Goal: Information Seeking & Learning: Find specific fact

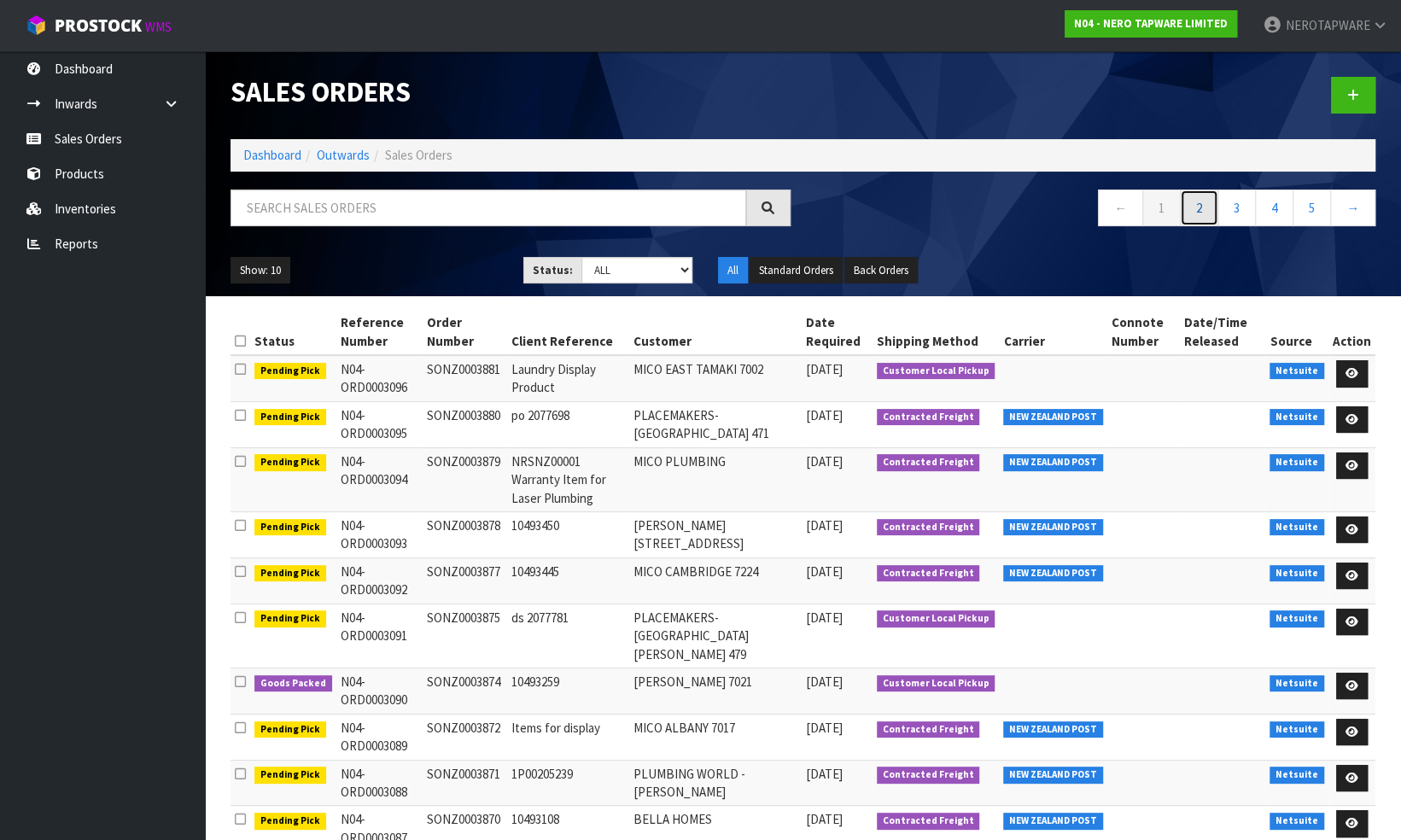
click at [1198, 203] on link "2" at bounding box center [1199, 208] width 38 height 36
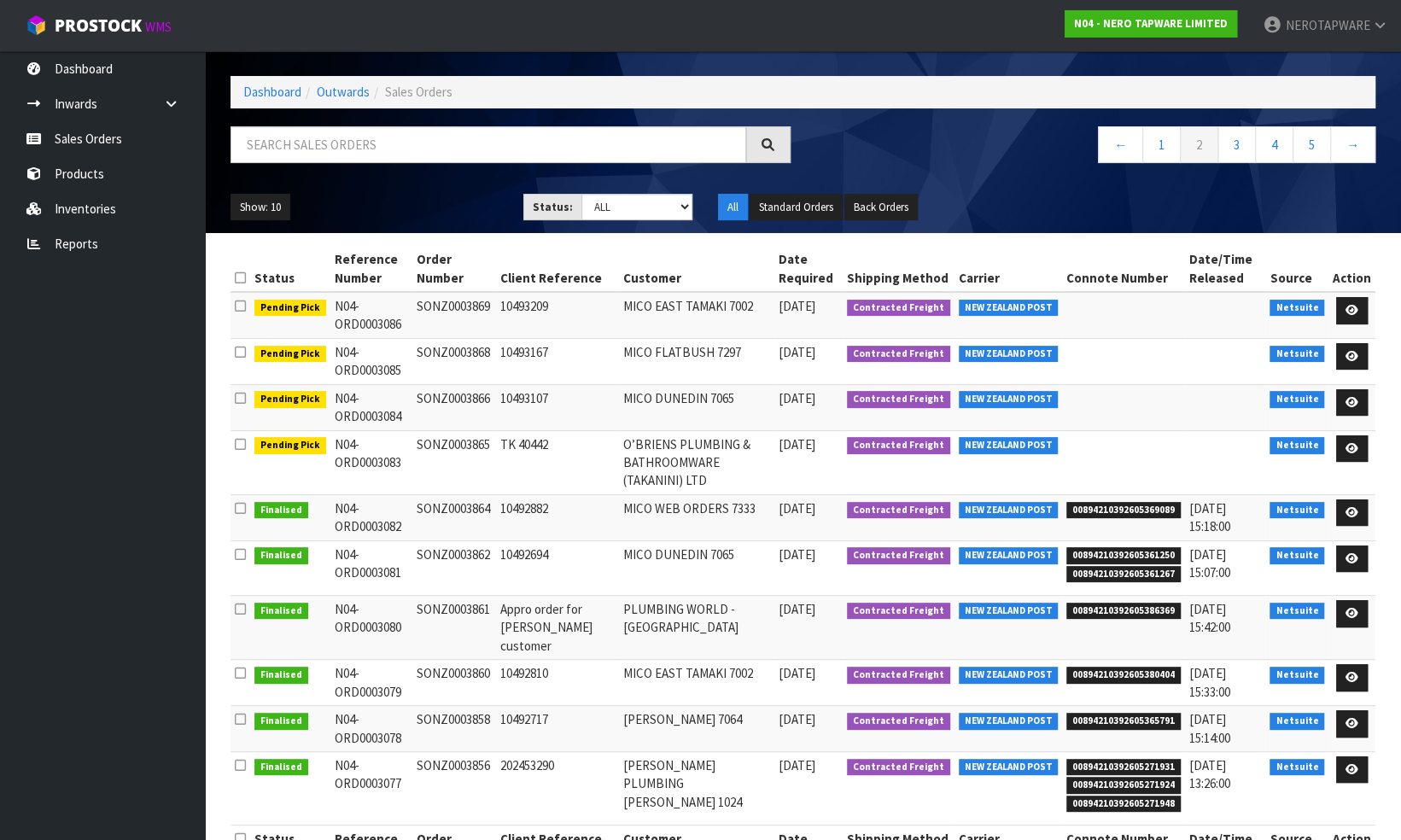
scroll to position [102, 0]
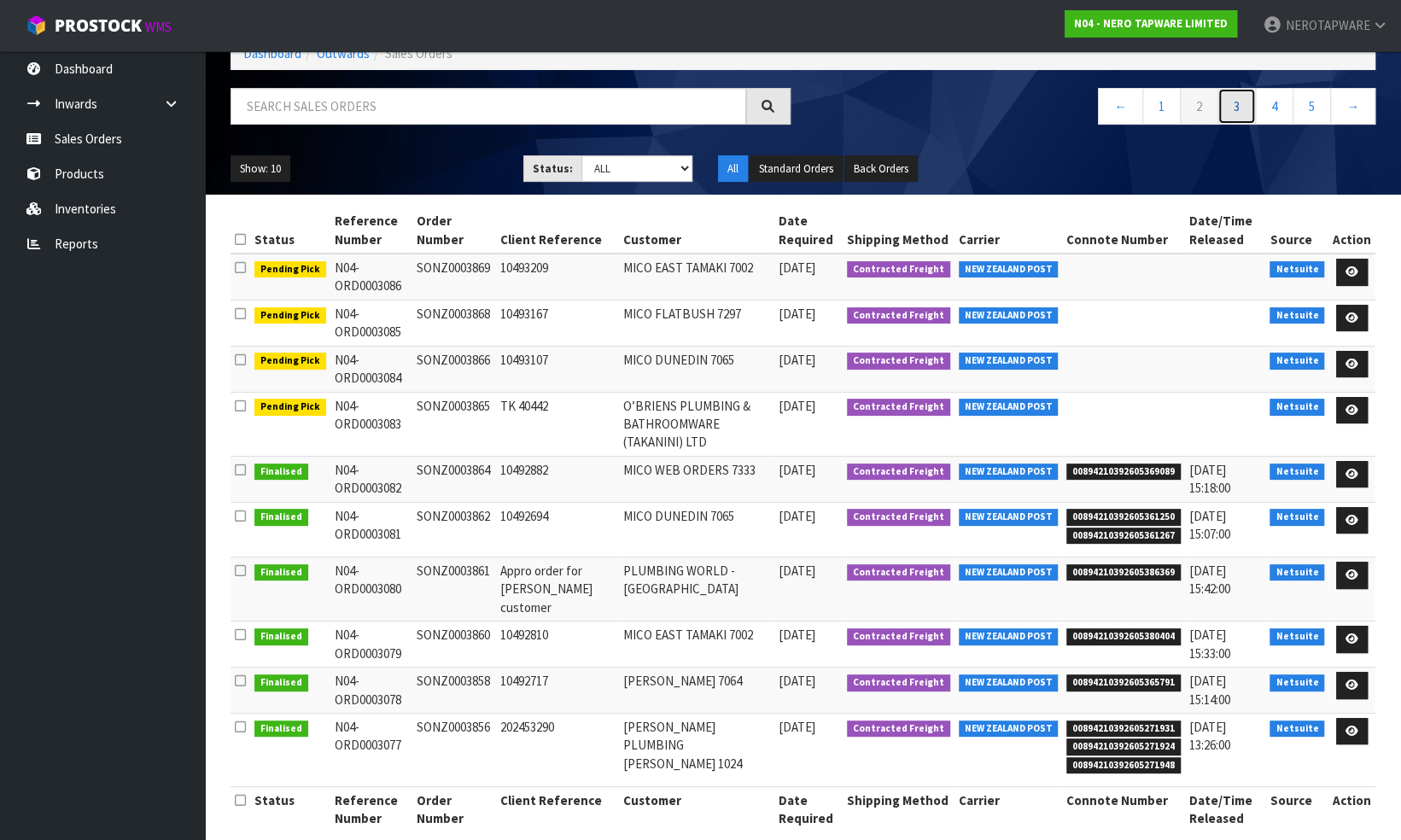
click at [1235, 103] on link "3" at bounding box center [1237, 106] width 38 height 36
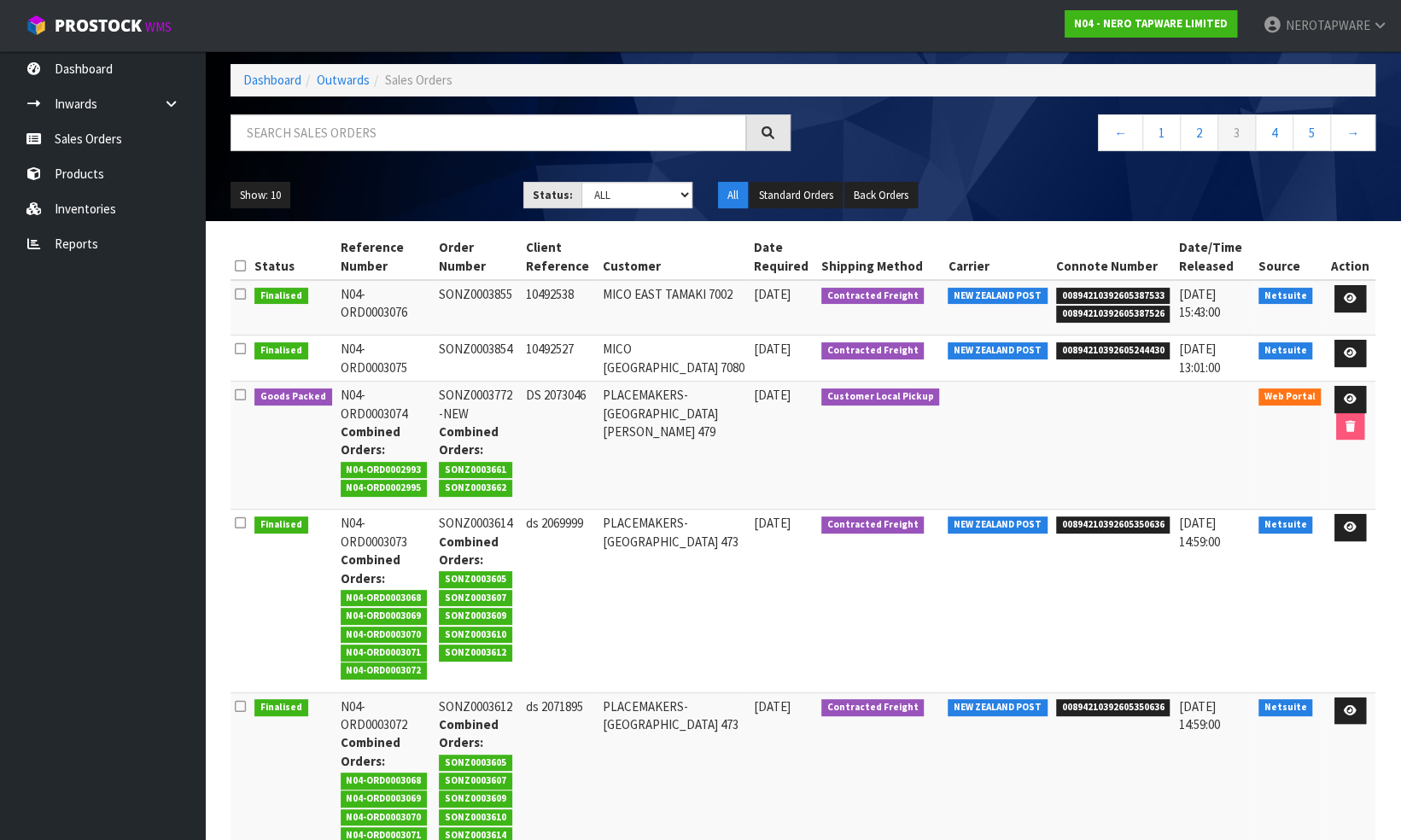
scroll to position [0, 0]
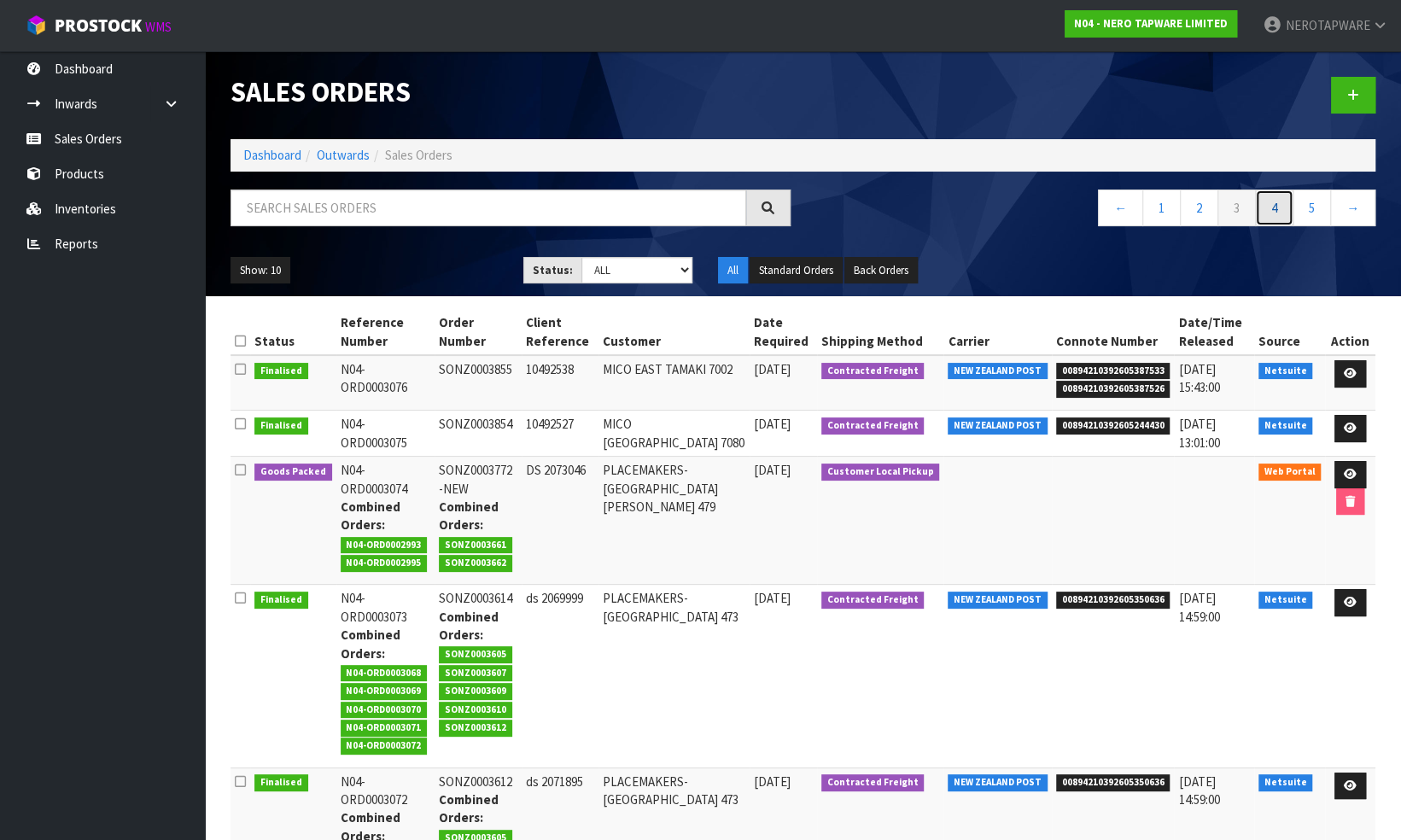
click at [1276, 210] on link "4" at bounding box center [1274, 208] width 38 height 36
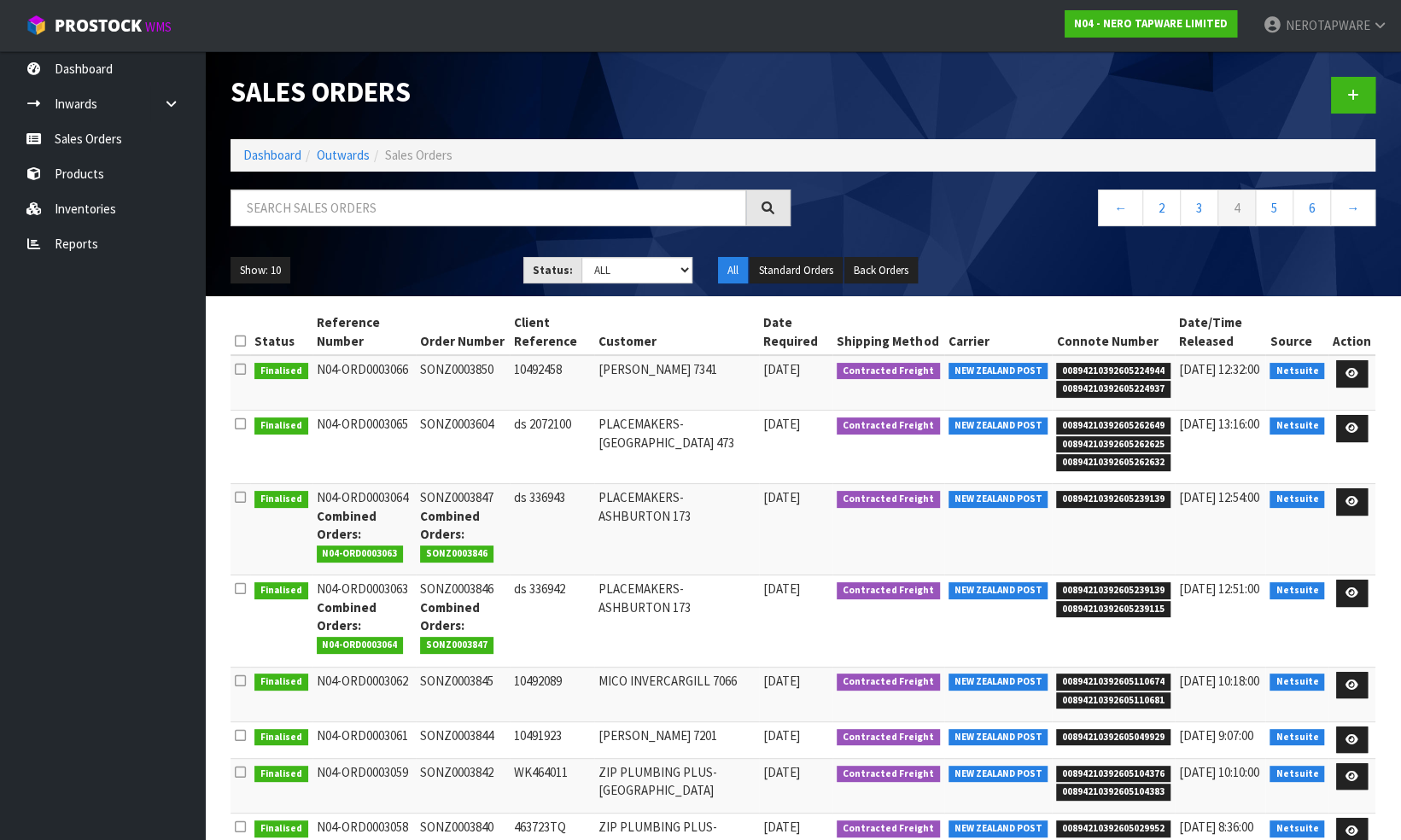
click at [462, 418] on td "SONZ0003604" at bounding box center [461, 447] width 93 height 73
copy td "SONZ0003604"
click at [1274, 205] on link "5" at bounding box center [1274, 208] width 38 height 36
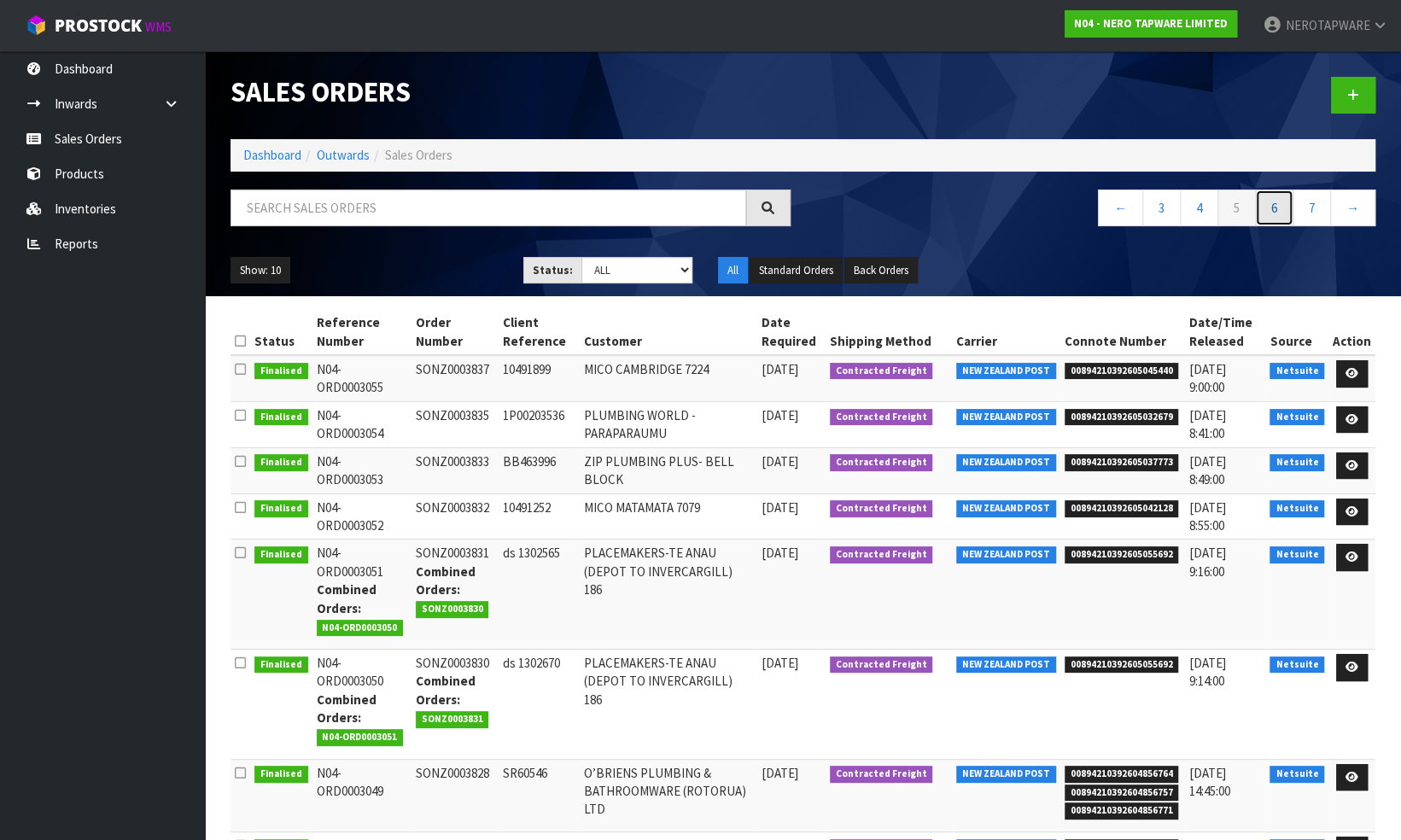
click at [1276, 207] on link "6" at bounding box center [1274, 208] width 38 height 36
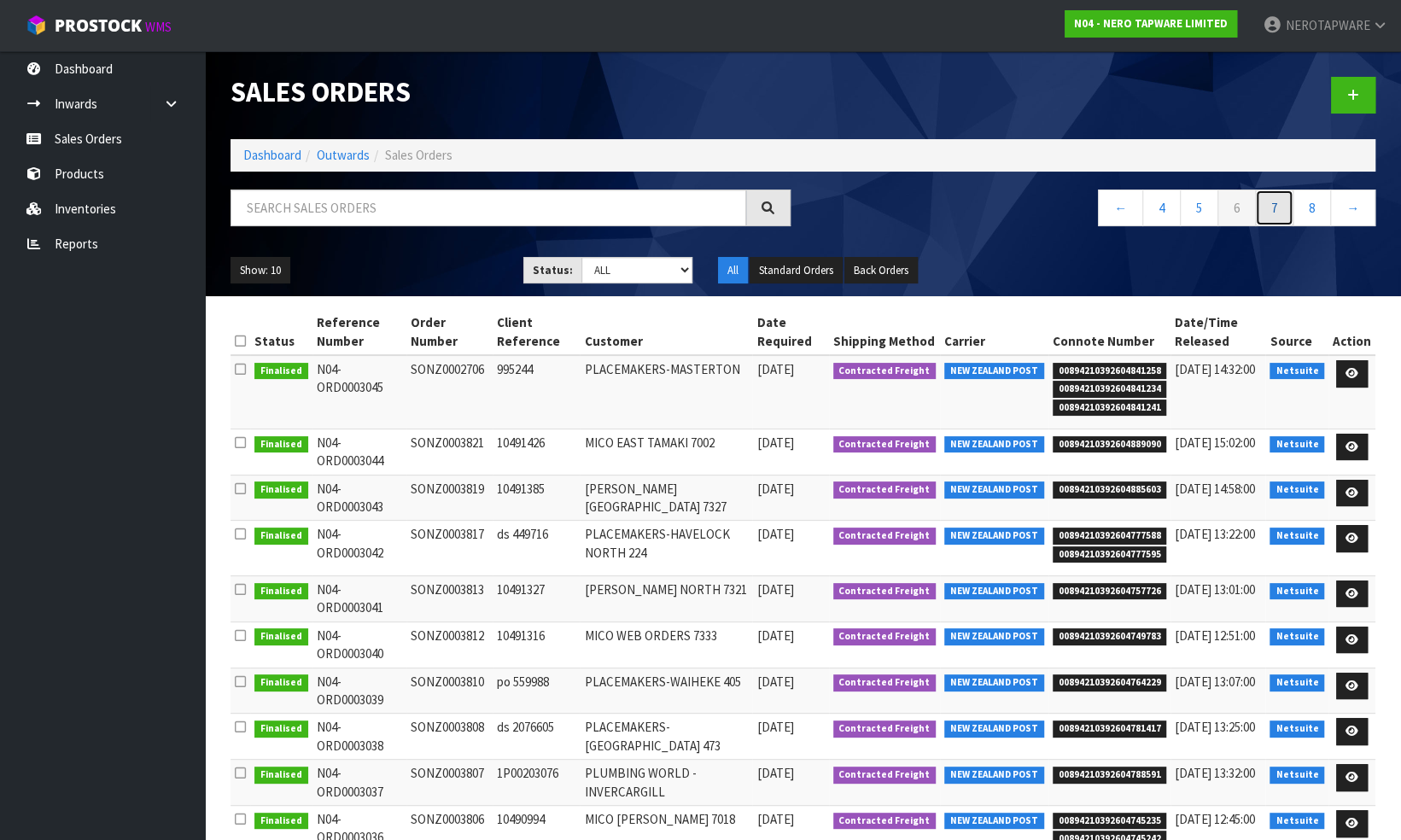
click at [1270, 207] on link "7" at bounding box center [1274, 208] width 38 height 36
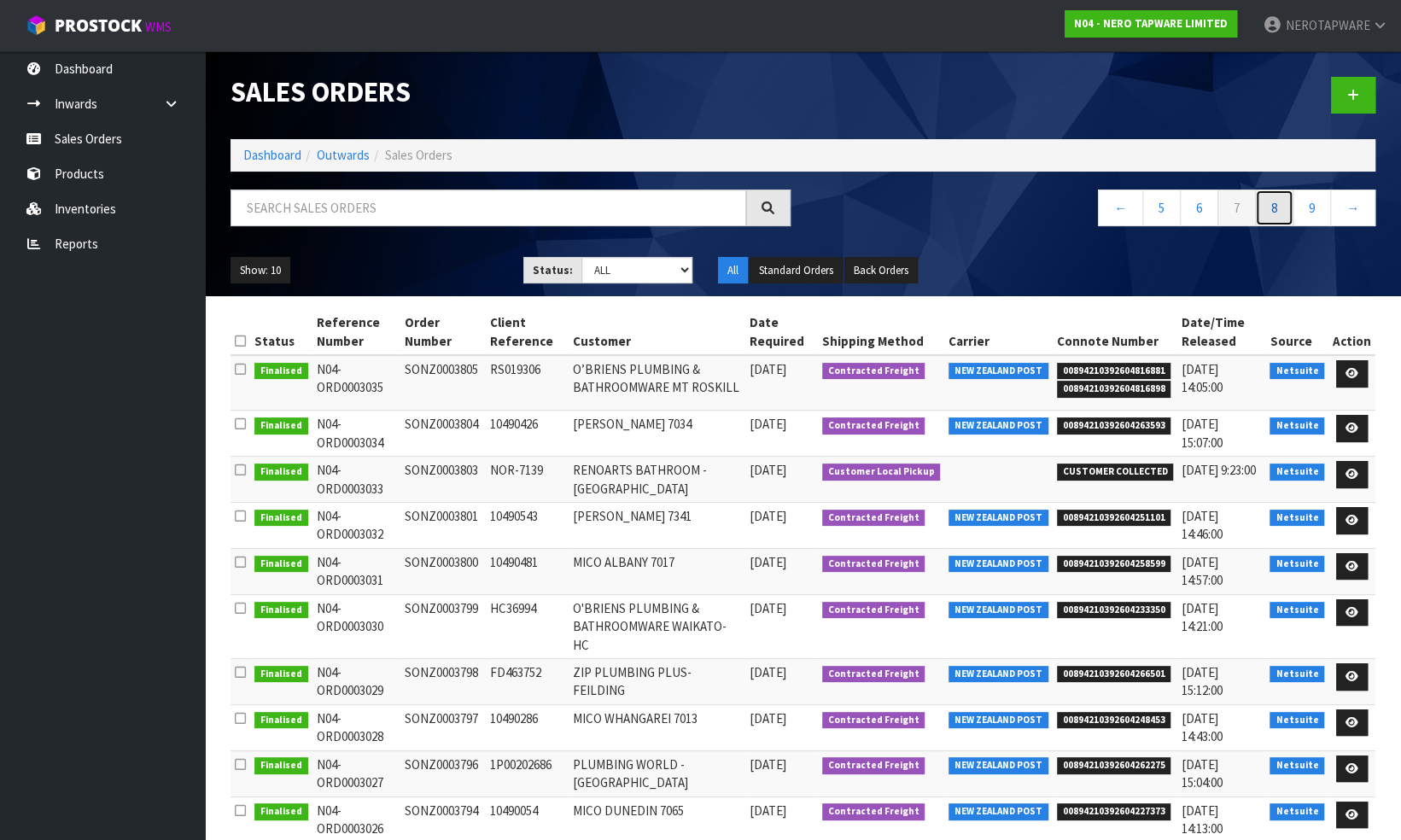
click at [1276, 208] on link "8" at bounding box center [1274, 208] width 38 height 36
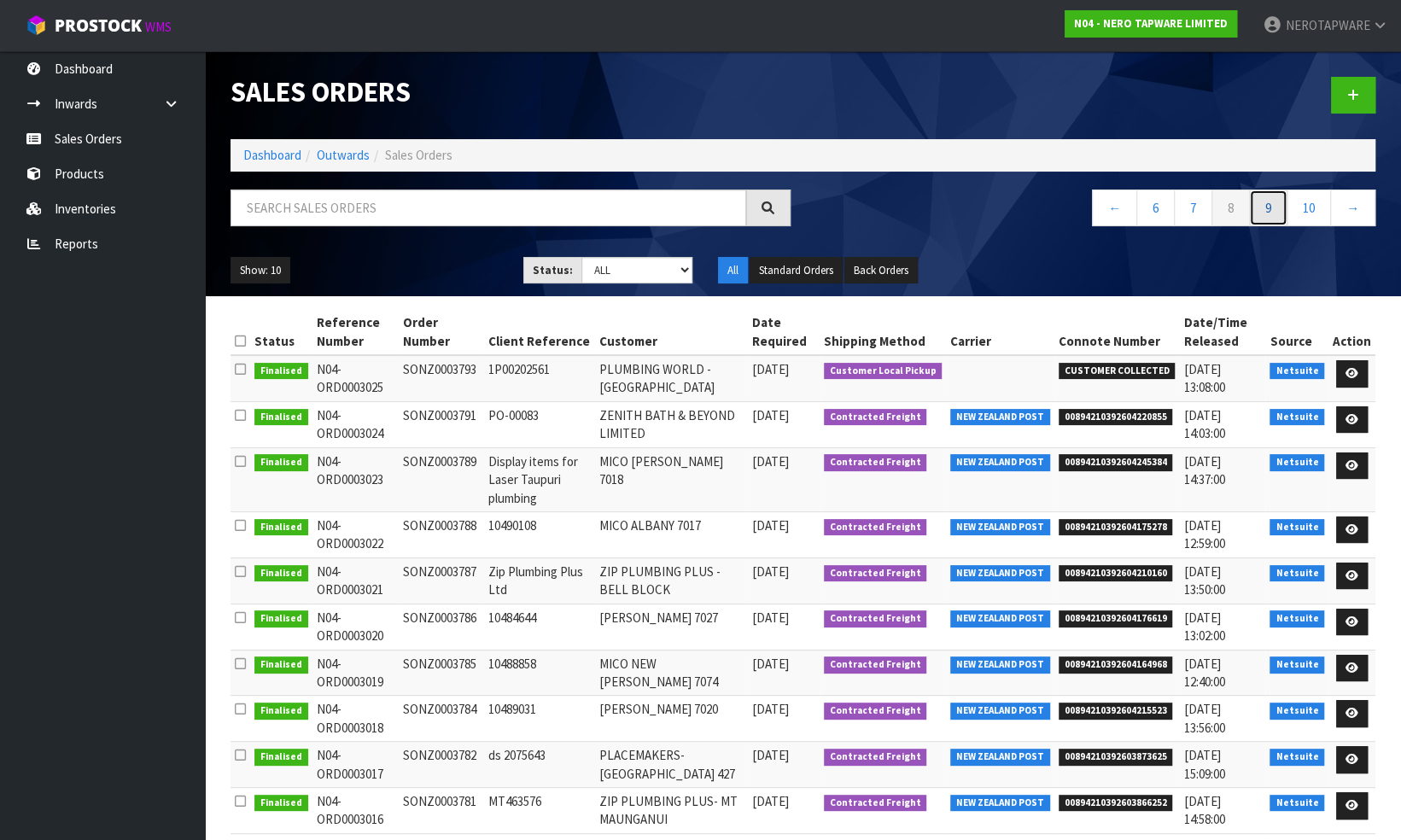
click at [1268, 210] on link "9" at bounding box center [1268, 208] width 38 height 36
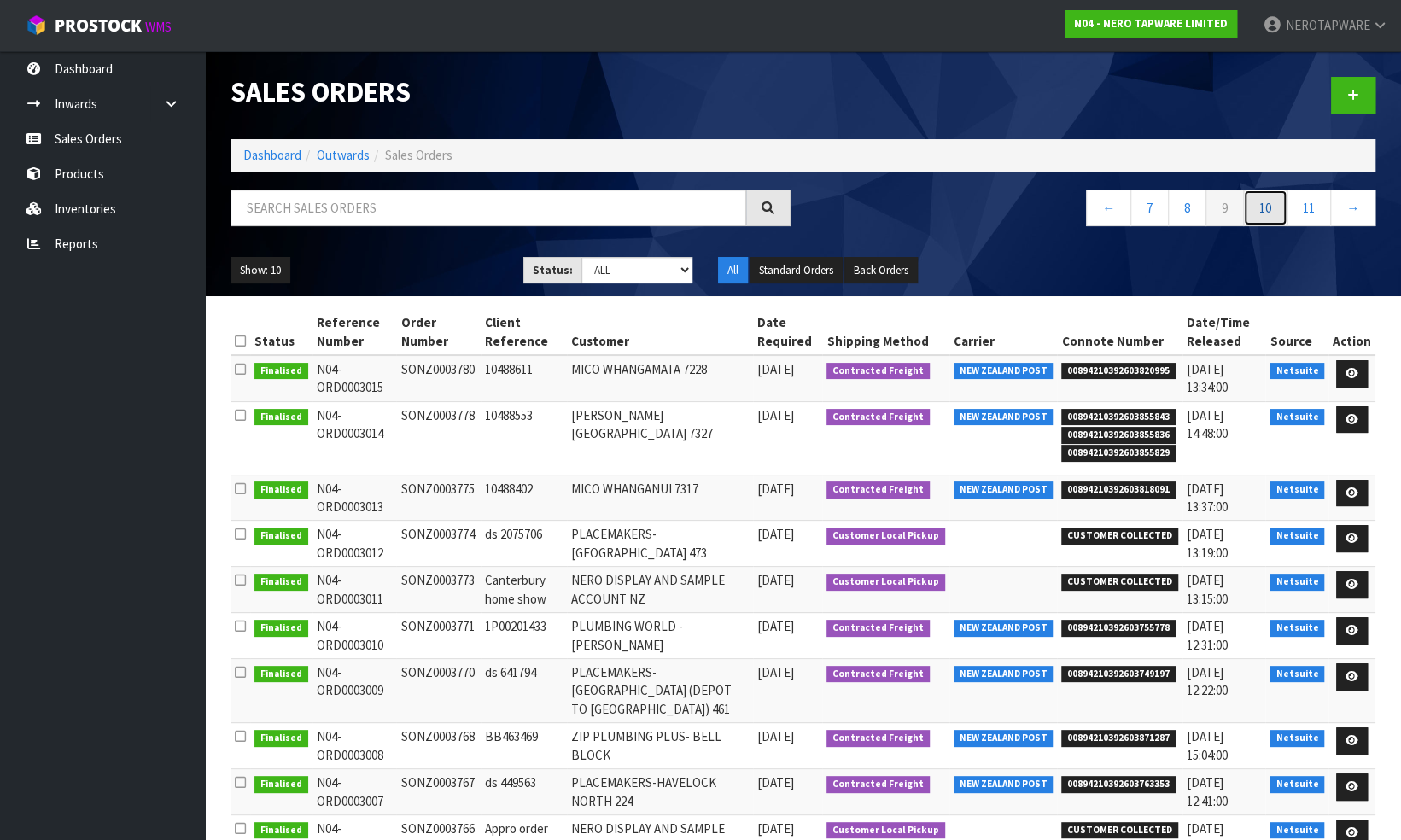
click at [1269, 201] on link "10" at bounding box center [1265, 208] width 44 height 36
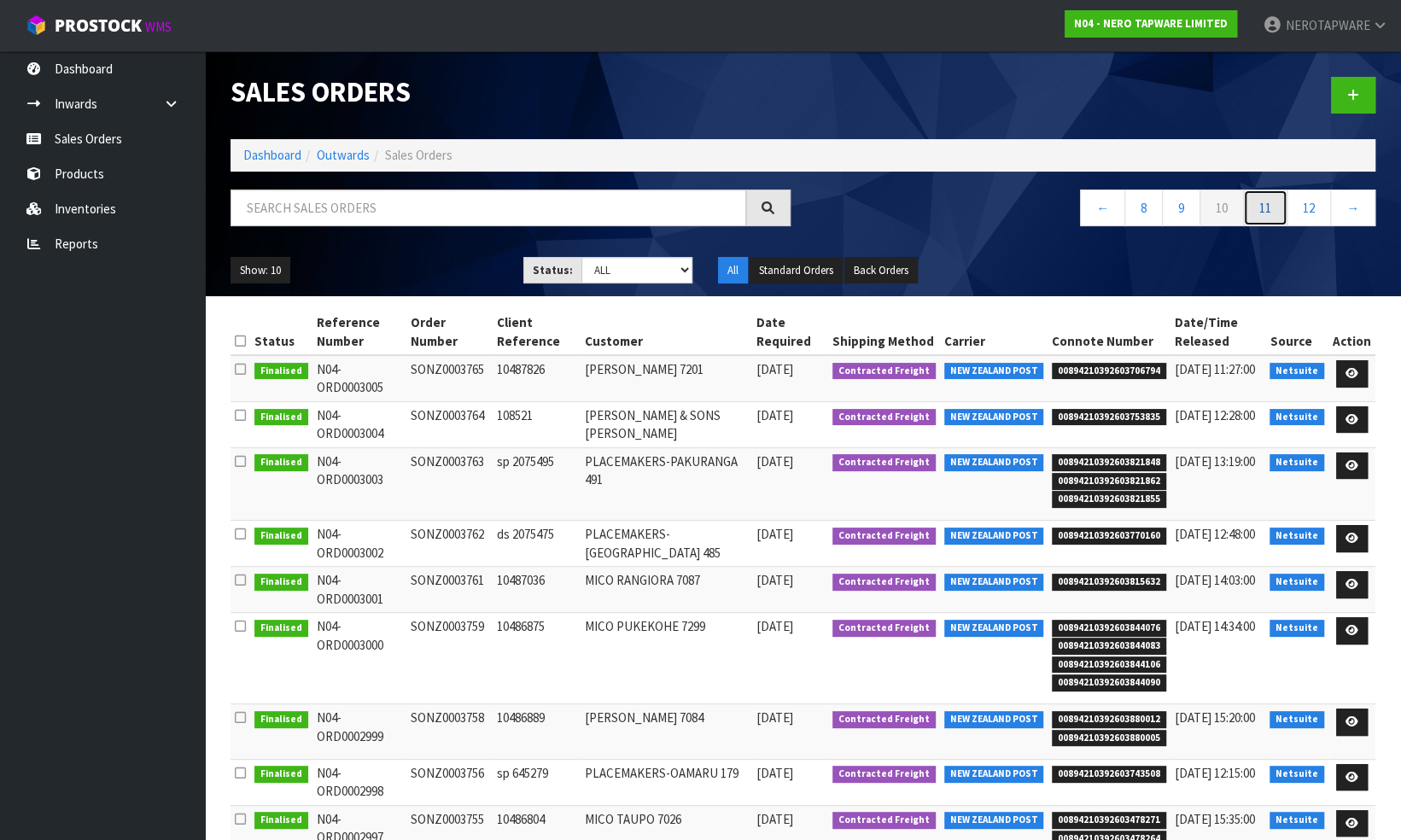
click at [1266, 215] on link "11" at bounding box center [1265, 208] width 44 height 36
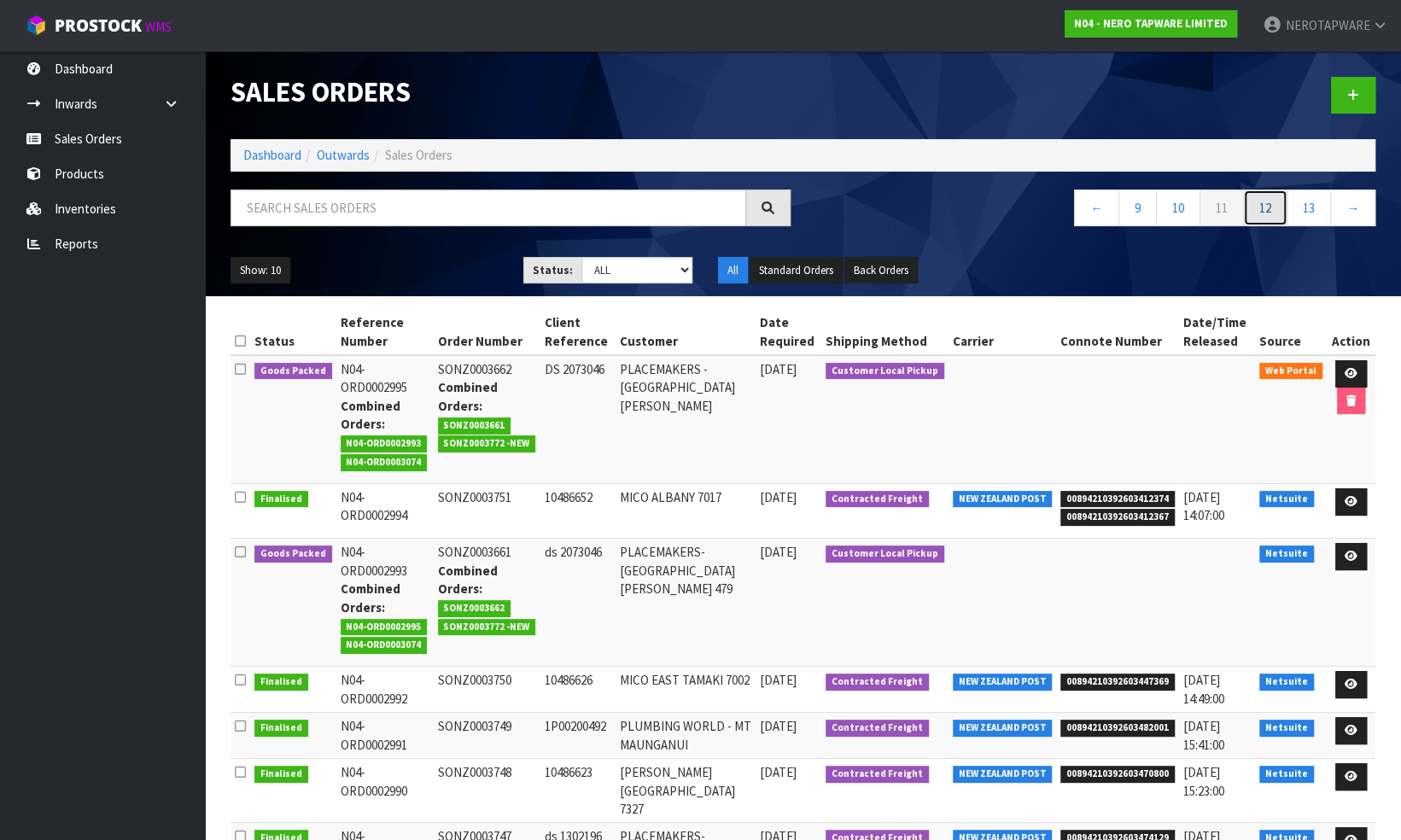
click at [1269, 212] on link "12" at bounding box center [1265, 208] width 44 height 36
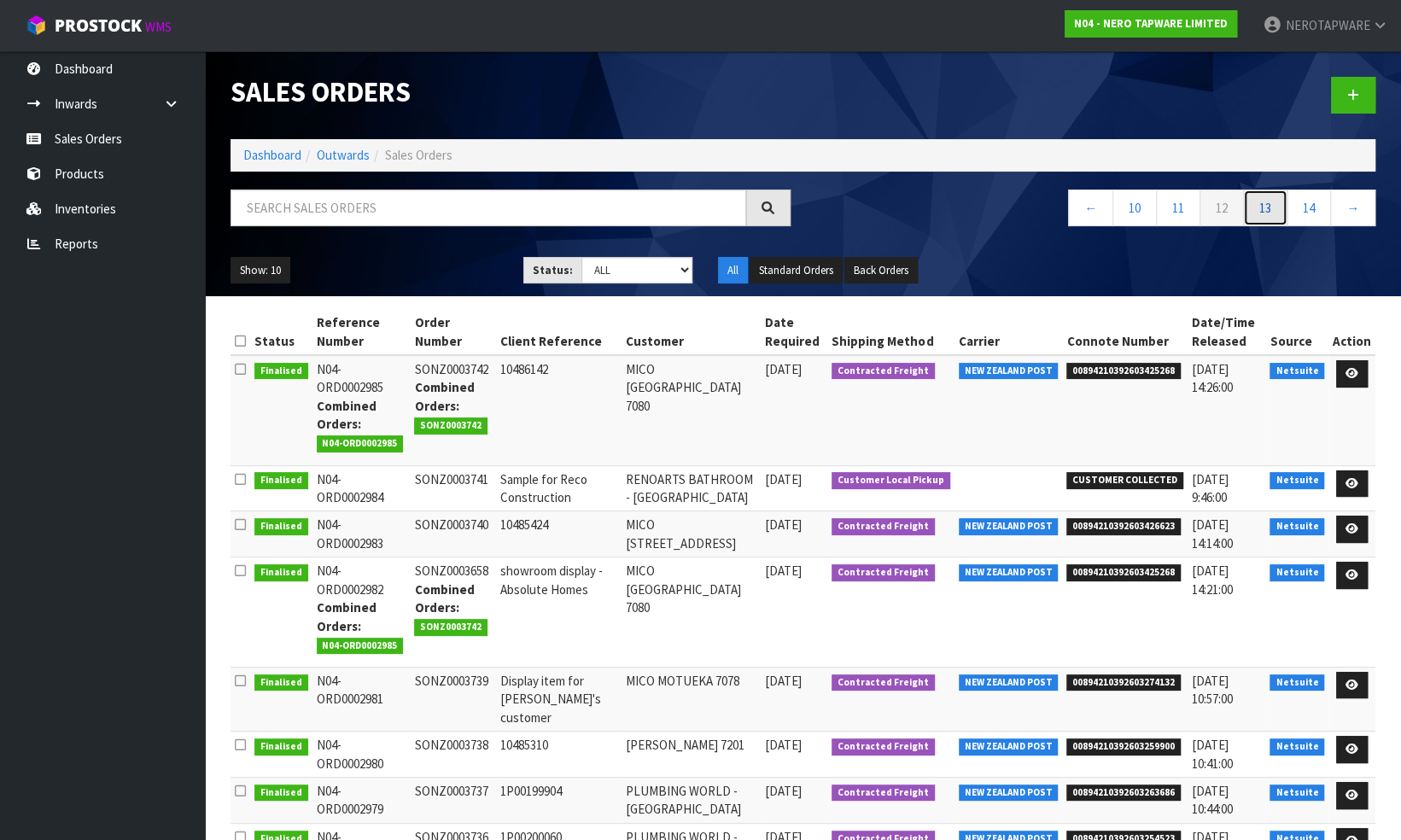
click at [1269, 199] on link "13" at bounding box center [1265, 208] width 44 height 36
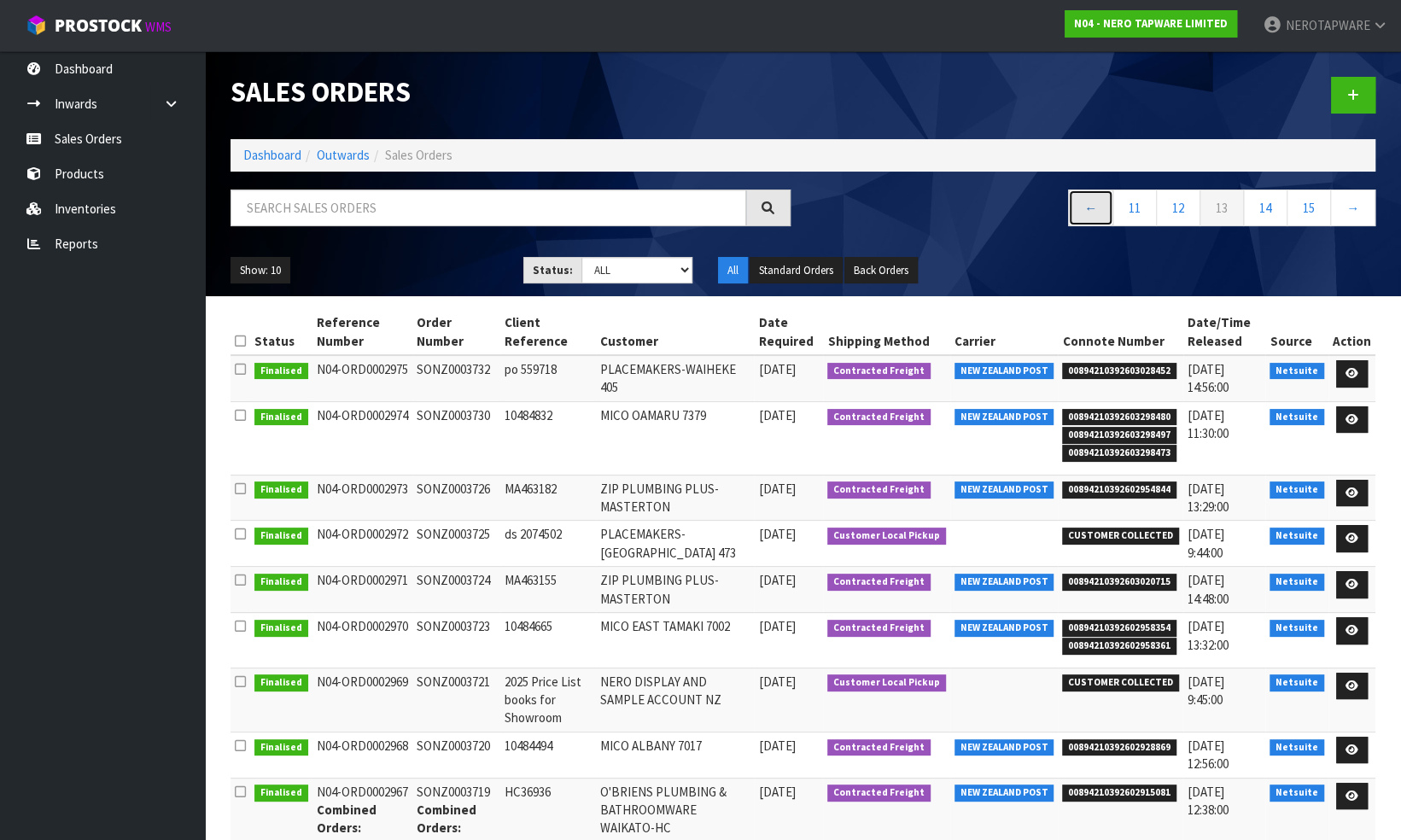
click at [1086, 208] on link "←" at bounding box center [1091, 208] width 45 height 36
click at [1086, 208] on link "←" at bounding box center [1097, 208] width 45 height 36
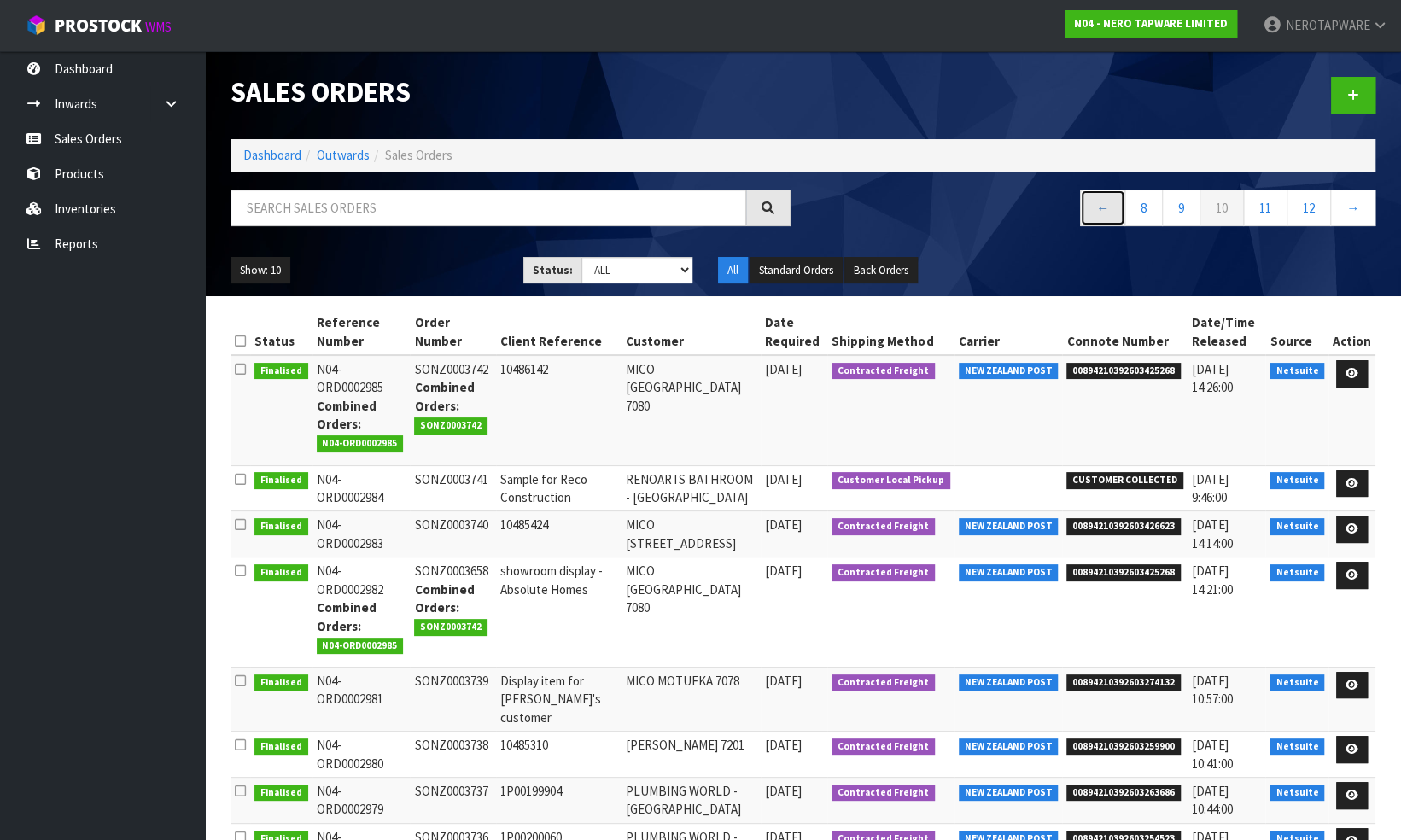
click at [1086, 208] on link "←" at bounding box center [1103, 208] width 45 height 36
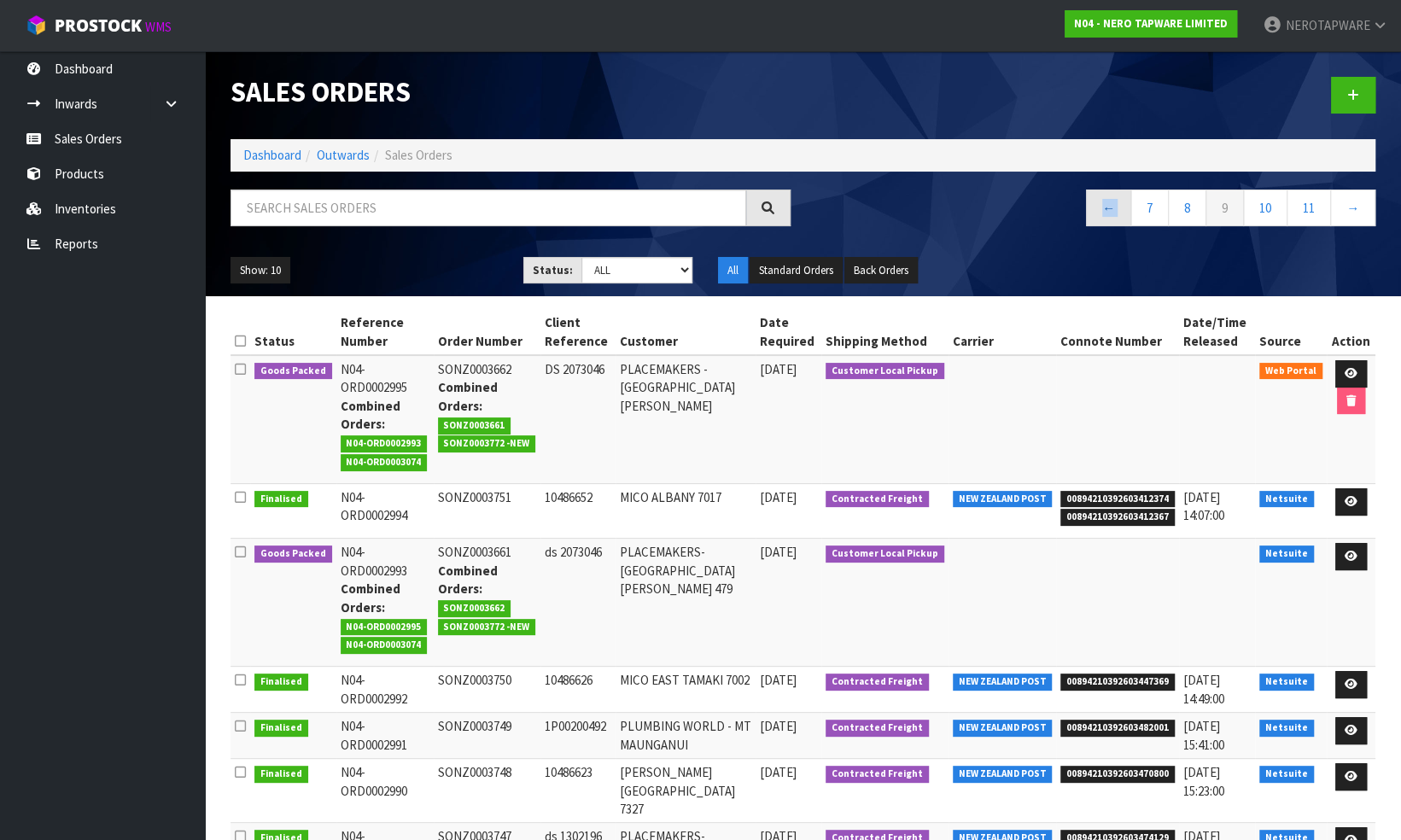
click at [1086, 208] on nav "← 7 8 9 10 11 →" at bounding box center [1096, 210] width 561 height 42
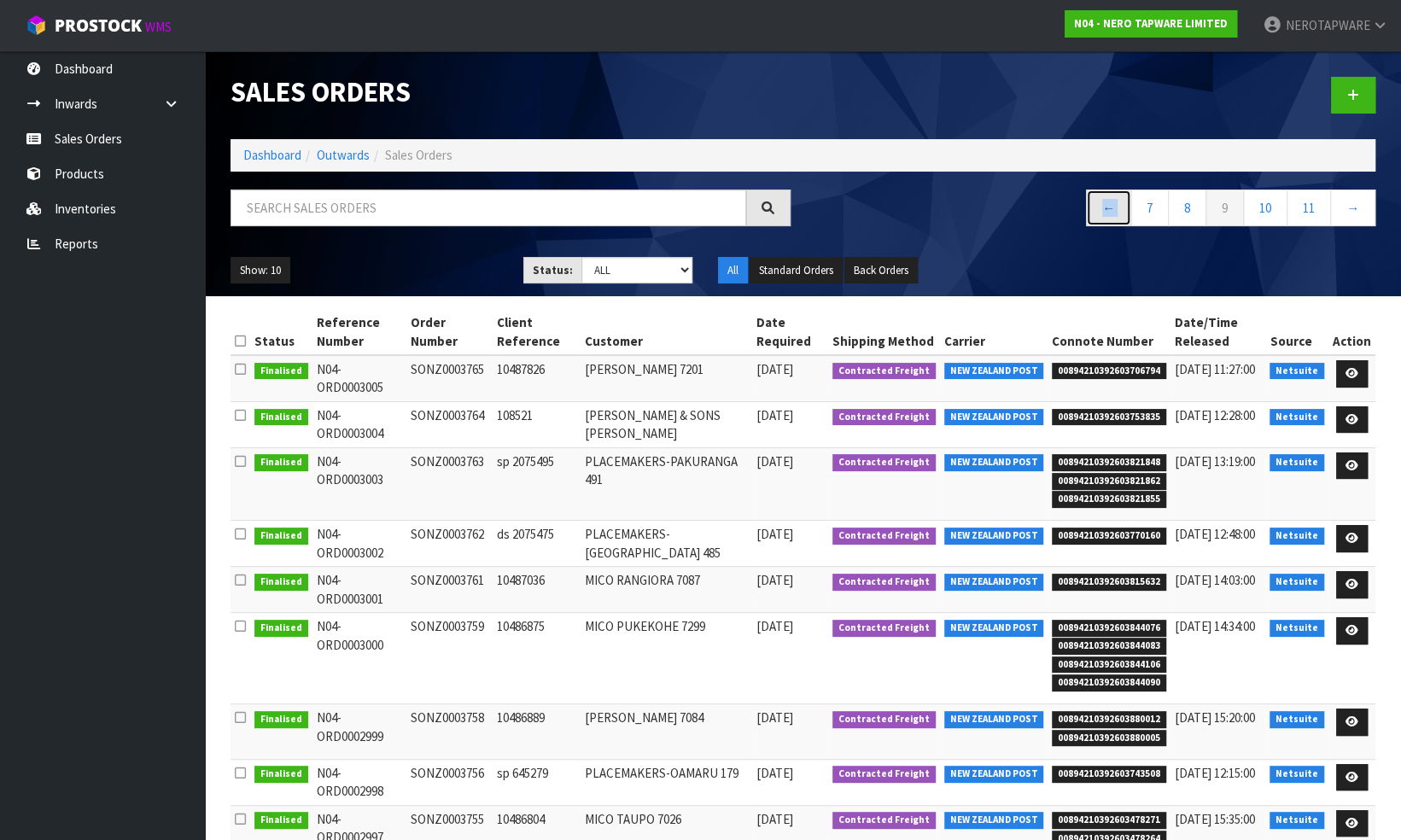
drag, startPoint x: 1086, startPoint y: 208, endPoint x: 1104, endPoint y: 208, distance: 18.0
click at [1104, 208] on link "←" at bounding box center [1109, 208] width 45 height 36
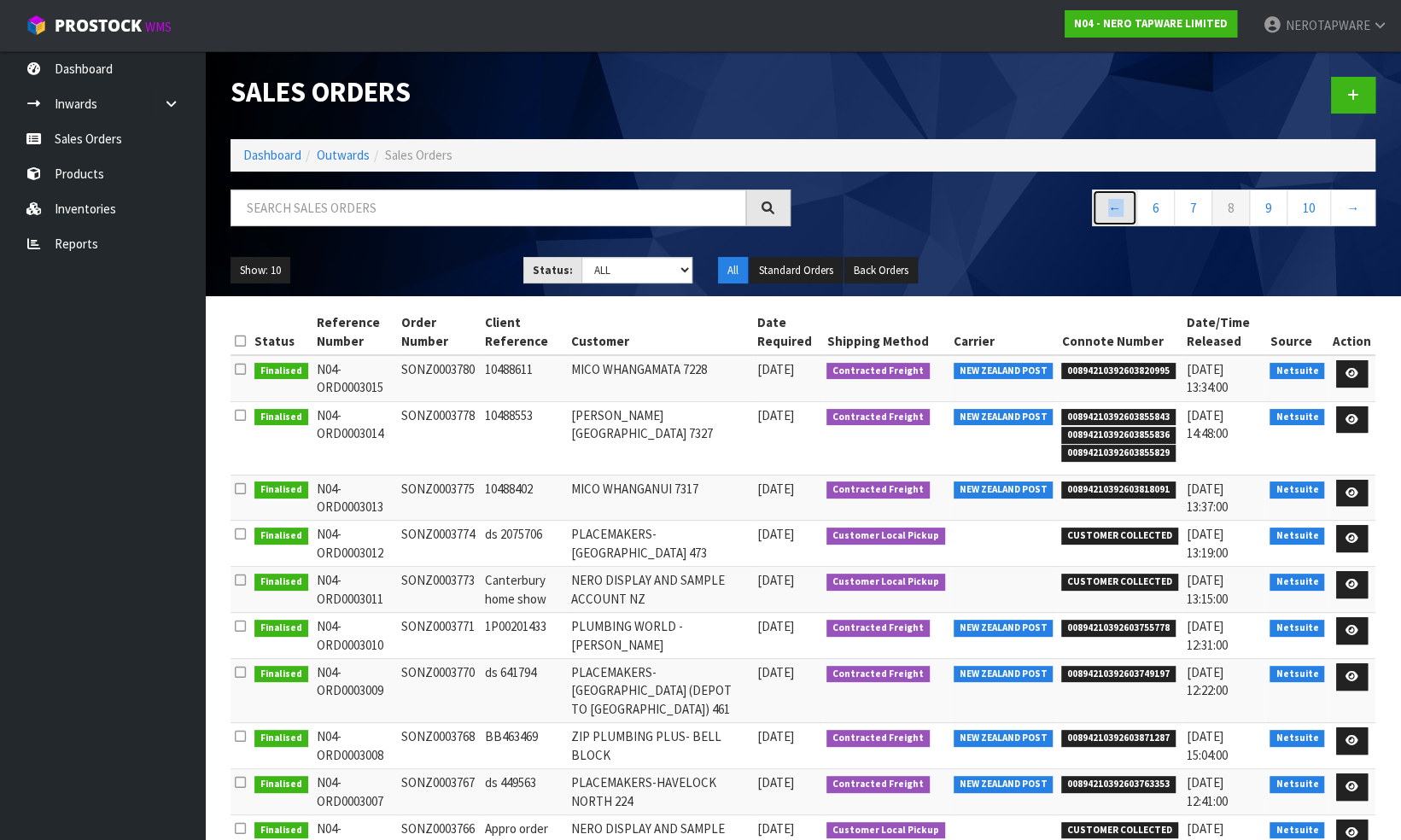
click at [1104, 208] on link "←" at bounding box center [1115, 208] width 45 height 36
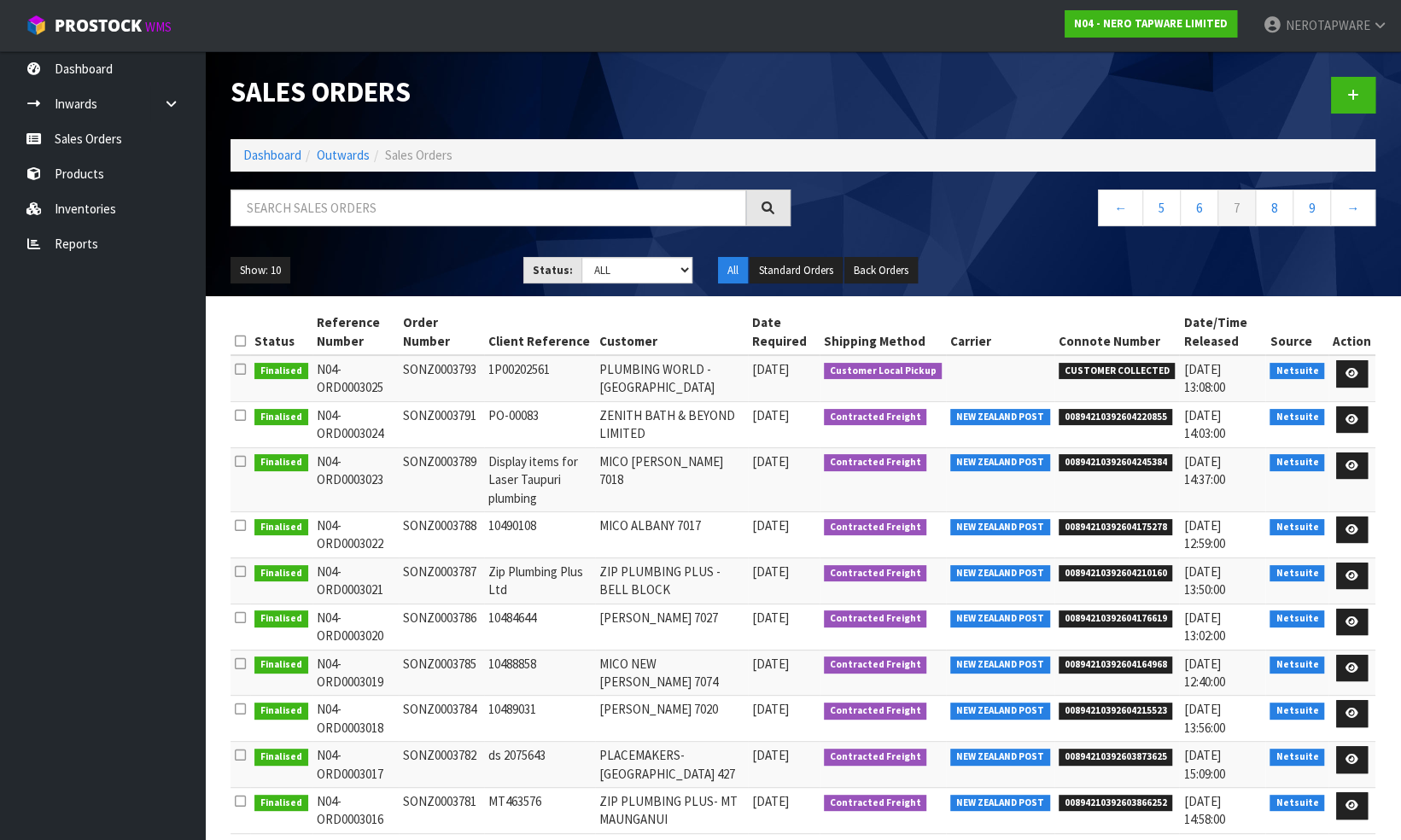
drag, startPoint x: 1104, startPoint y: 208, endPoint x: 1064, endPoint y: 220, distance: 41.8
click at [1062, 220] on nav "← 5 6 7 8 9 →" at bounding box center [1096, 210] width 561 height 42
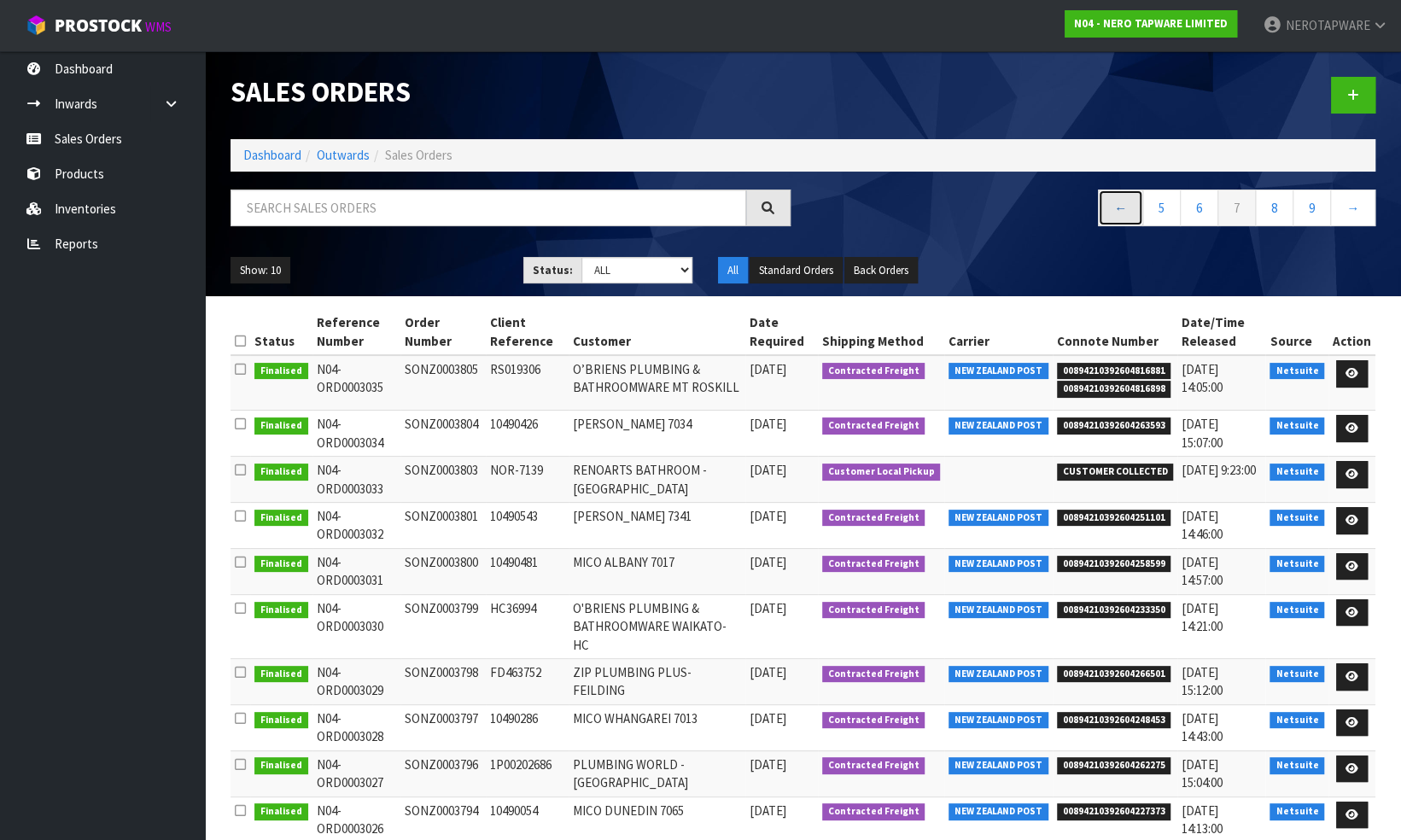
click at [1119, 210] on link "←" at bounding box center [1121, 208] width 45 height 36
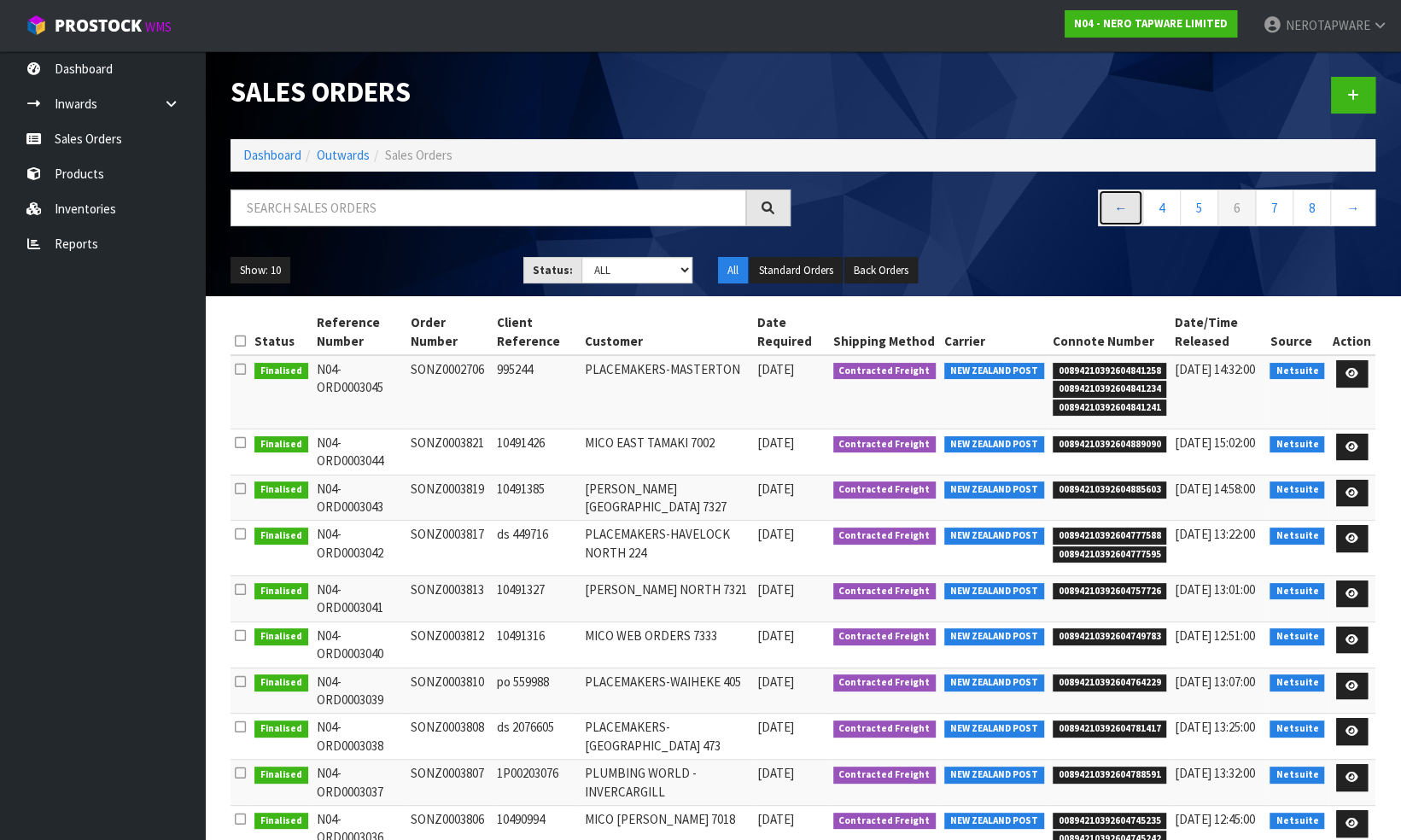
click at [1125, 215] on link "←" at bounding box center [1121, 208] width 45 height 36
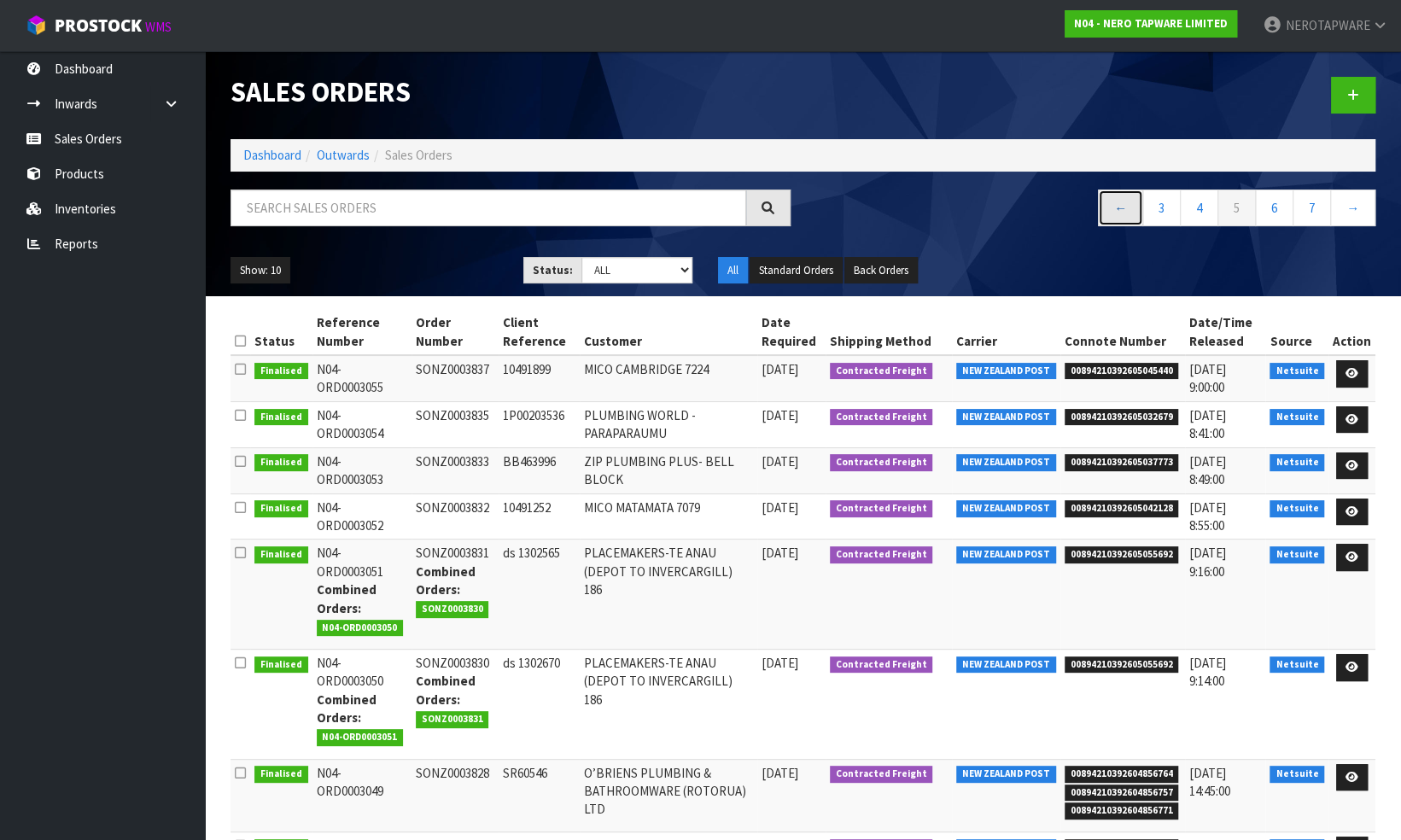
click at [1125, 215] on link "←" at bounding box center [1121, 208] width 45 height 36
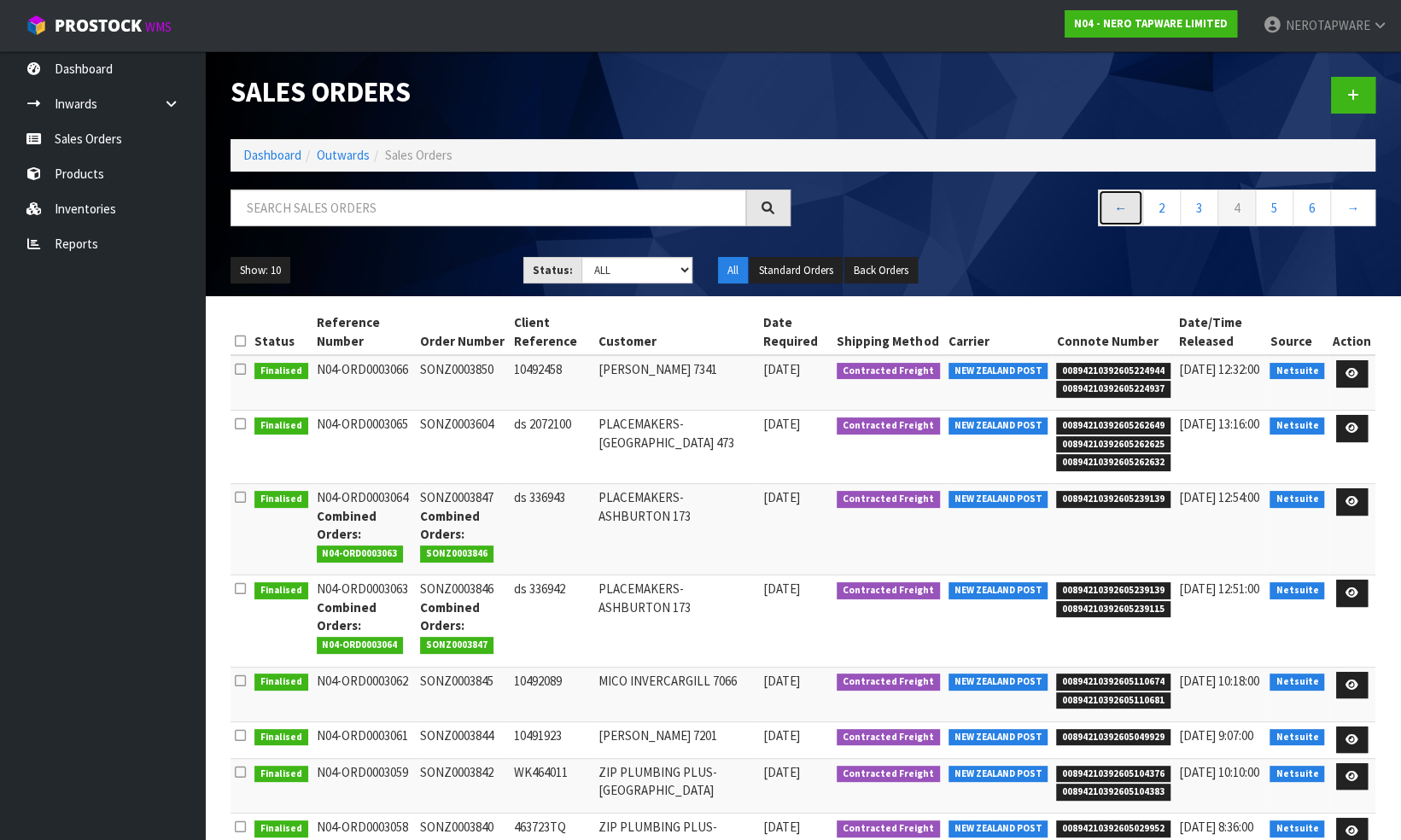
click at [1125, 215] on link "←" at bounding box center [1121, 208] width 45 height 36
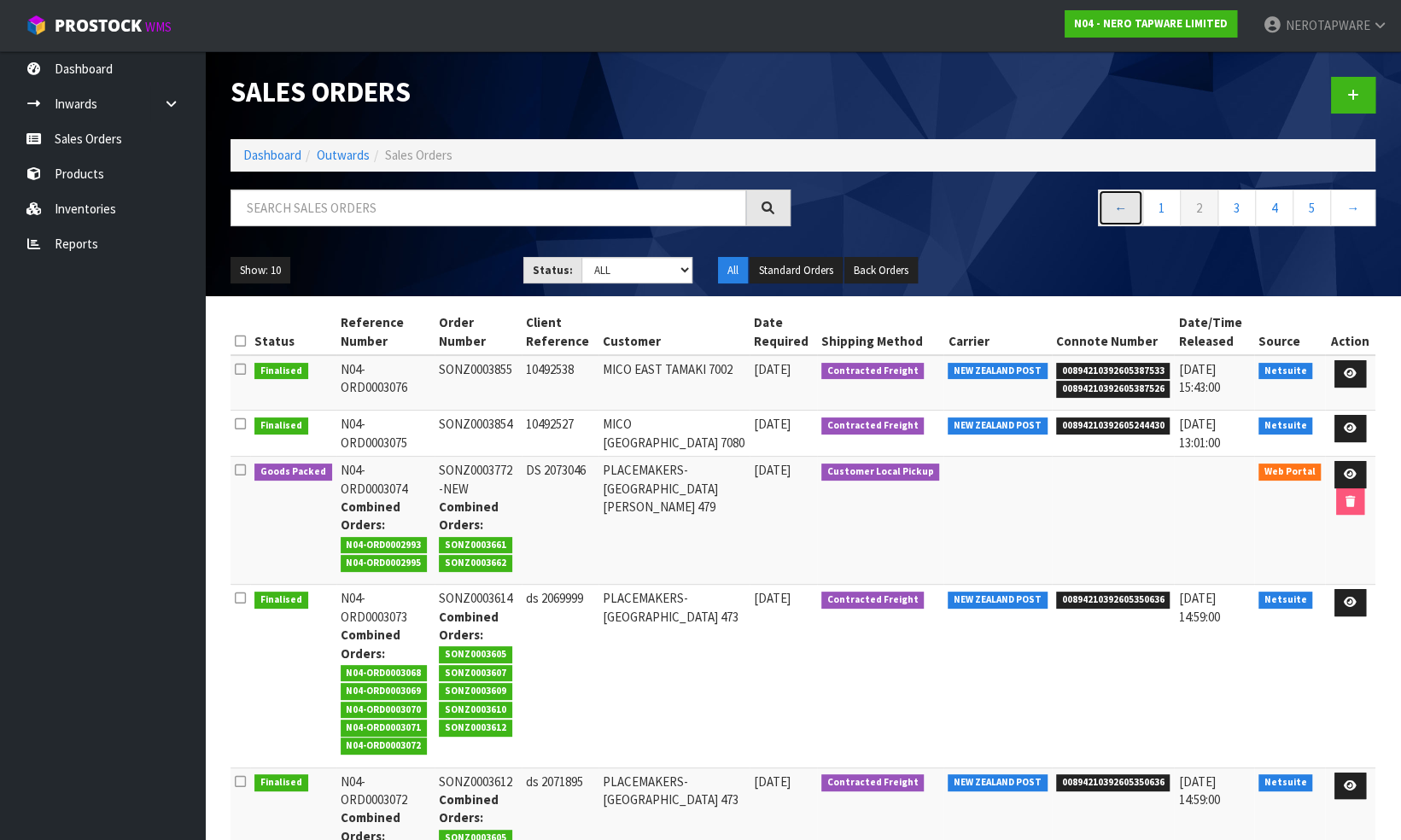
click at [1125, 215] on link "←" at bounding box center [1121, 208] width 45 height 36
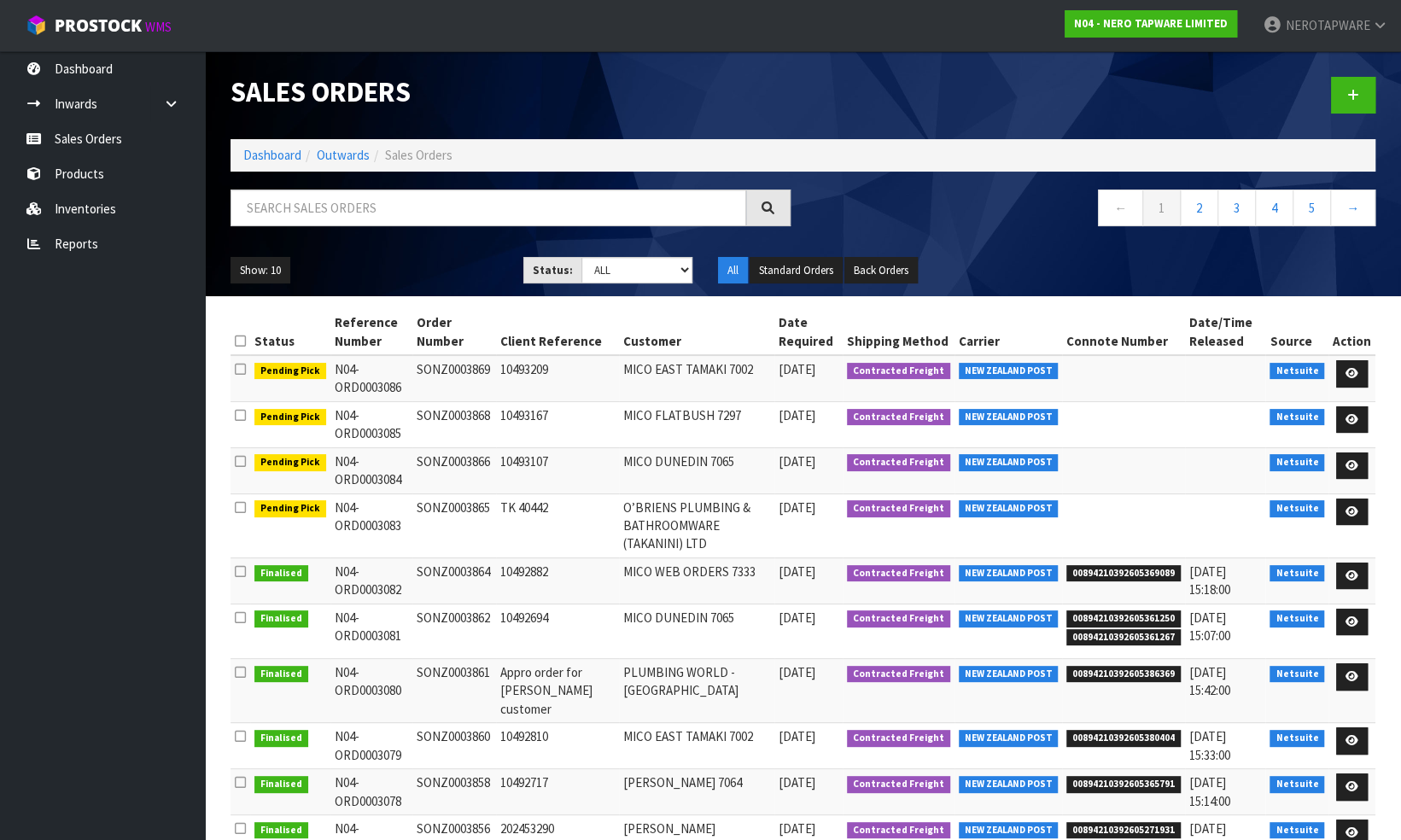
click at [994, 228] on nav "← 1 2 3 4 5 →" at bounding box center [1096, 210] width 561 height 42
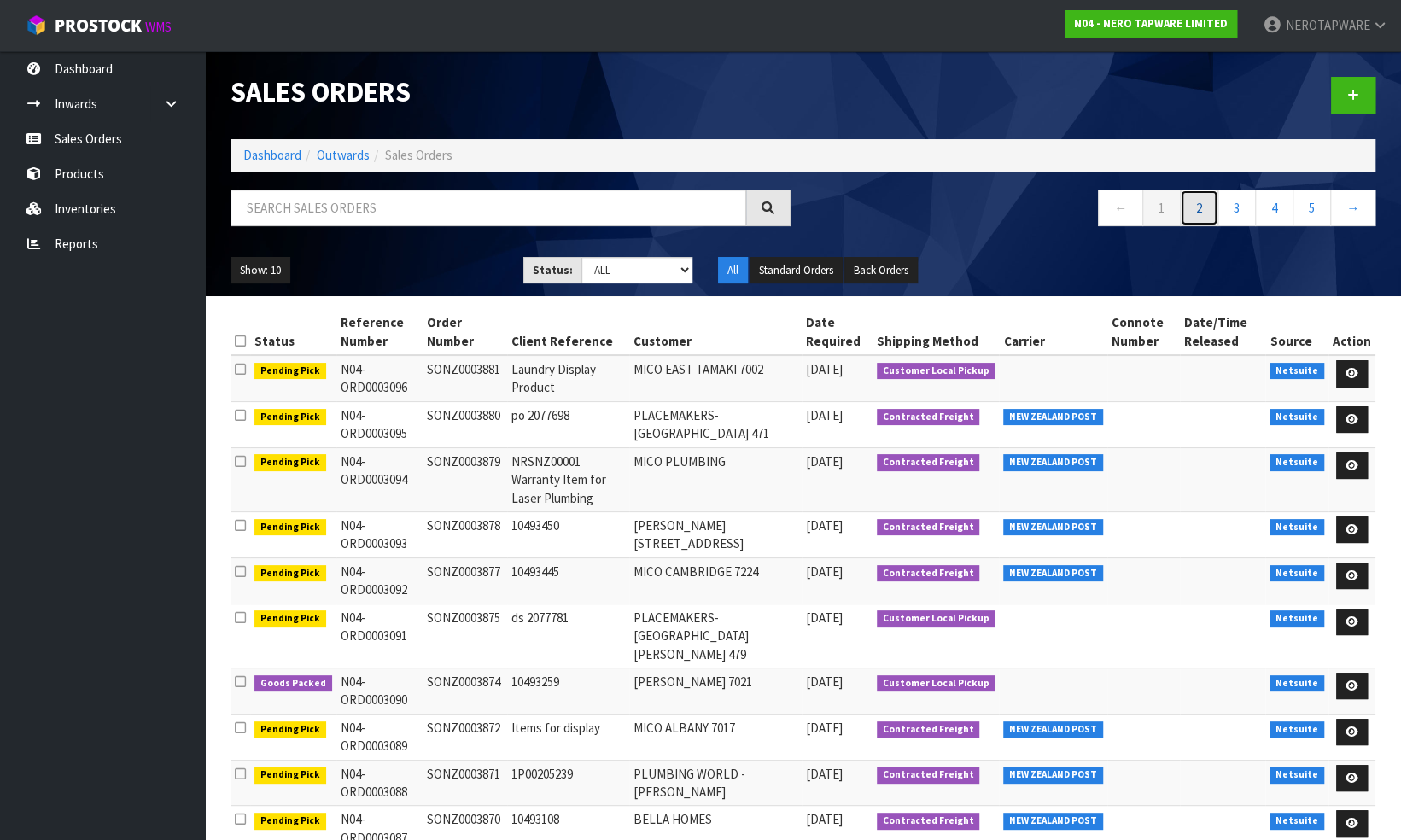
click at [1198, 205] on link "2" at bounding box center [1199, 208] width 38 height 36
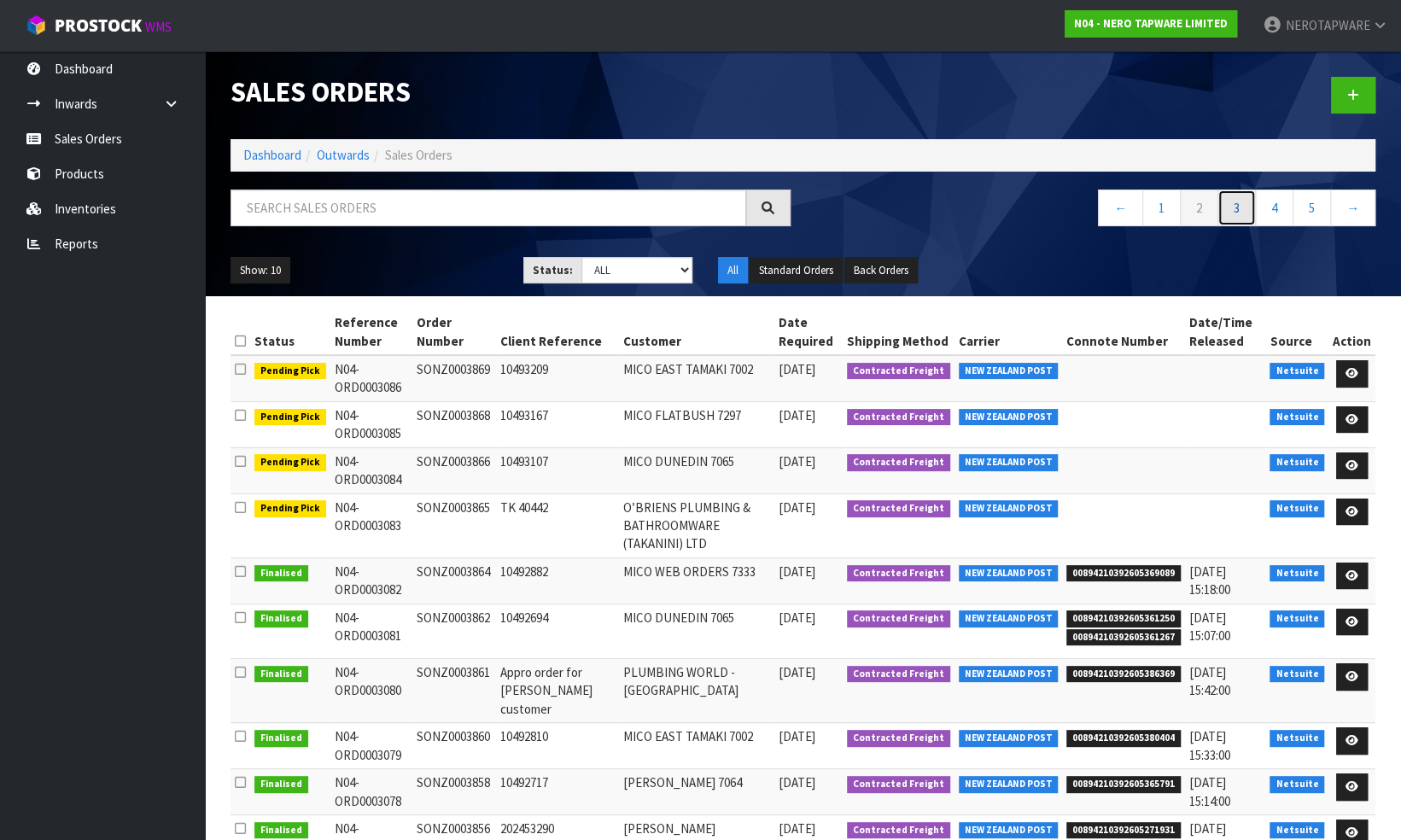
click at [1238, 210] on link "3" at bounding box center [1237, 208] width 38 height 36
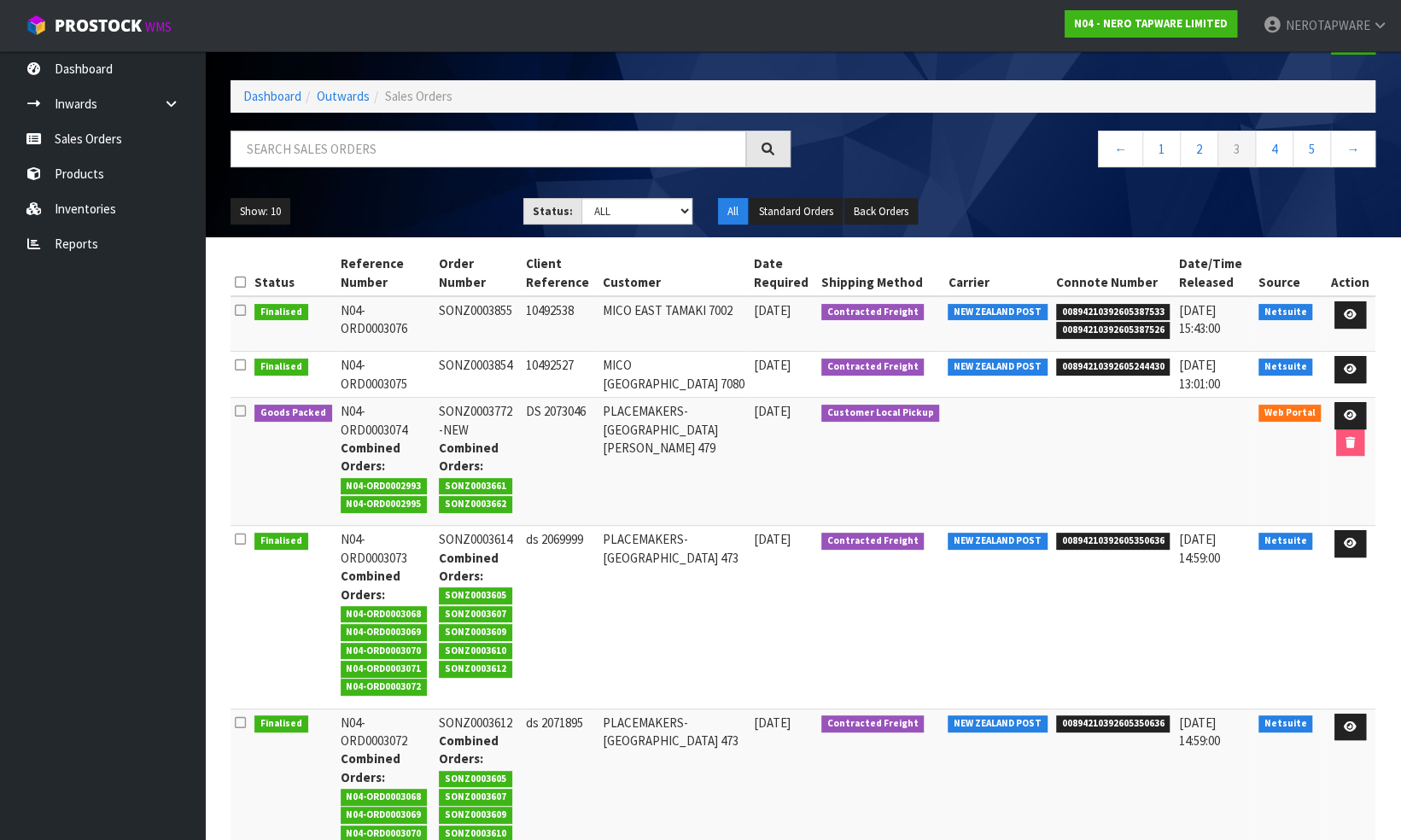
scroll to position [85, 0]
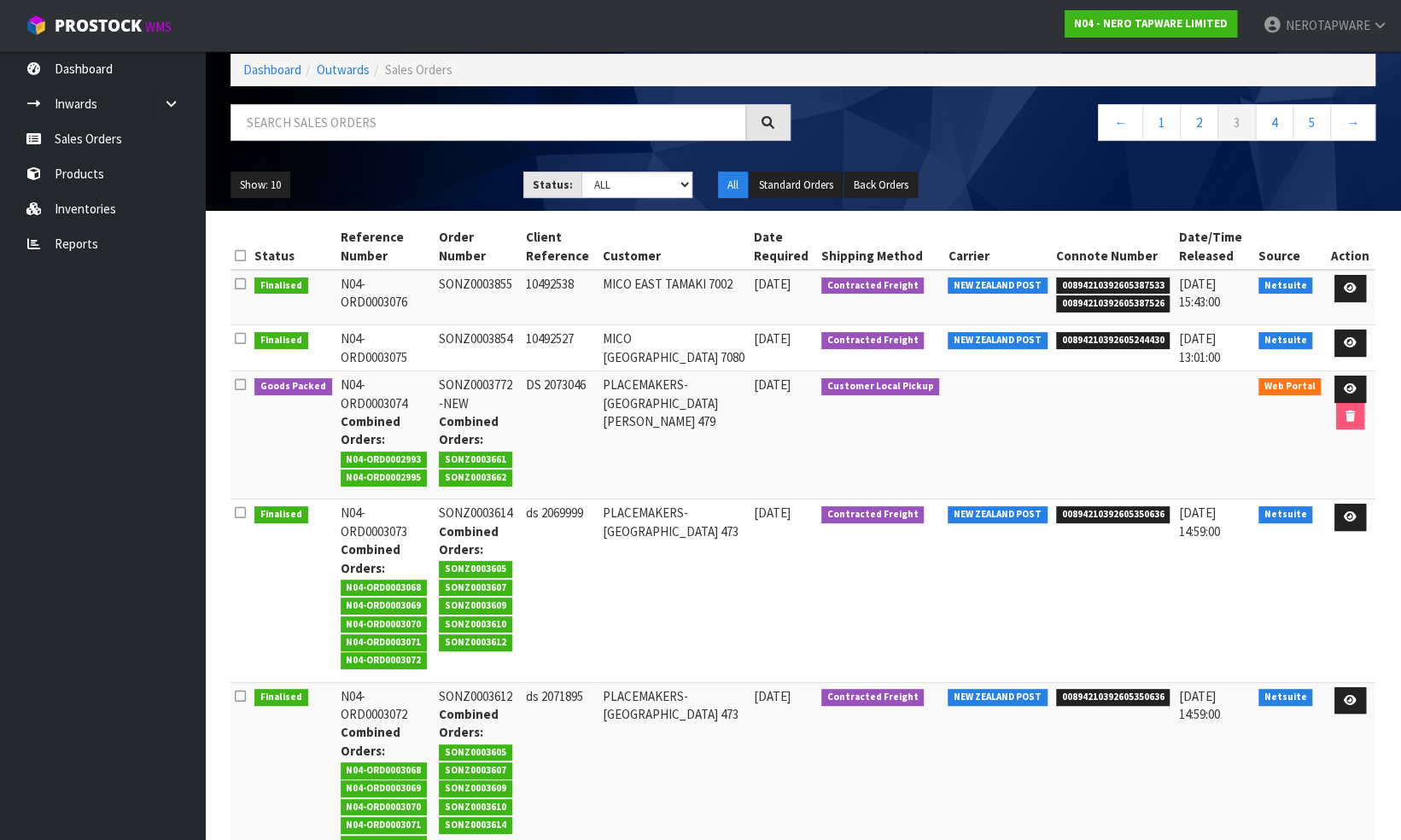
click at [475, 512] on td "SONZ0003614 Combined Orders: SONZ0003605 SONZ0003607 SONZ0003609 SONZ0003610 SO…" at bounding box center [477, 591] width 86 height 182
copy td "SONZ0003614"
click at [862, 439] on td "Customer Local Pickup" at bounding box center [880, 434] width 127 height 128
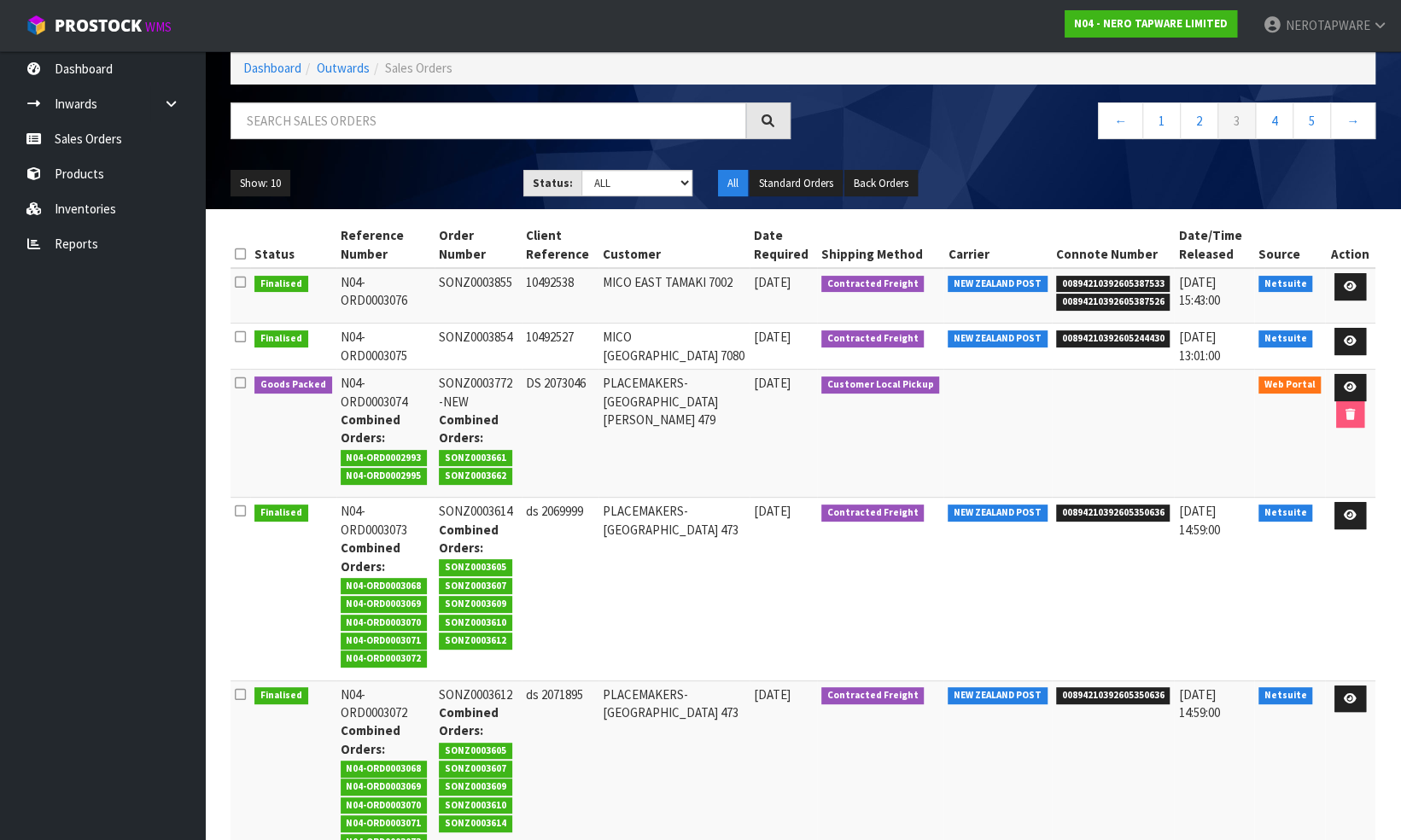
scroll to position [82, 0]
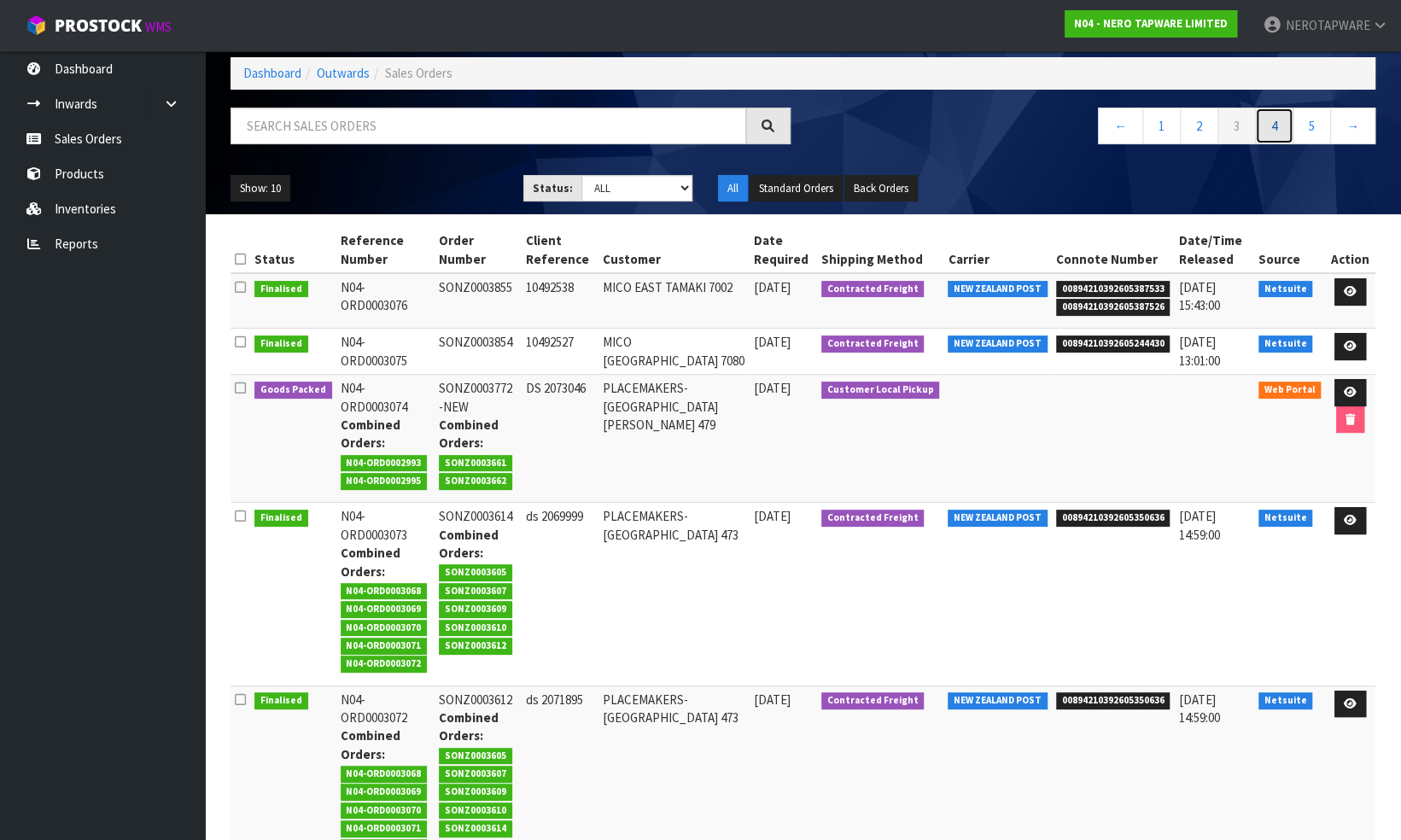
click at [1274, 126] on link "4" at bounding box center [1274, 126] width 38 height 36
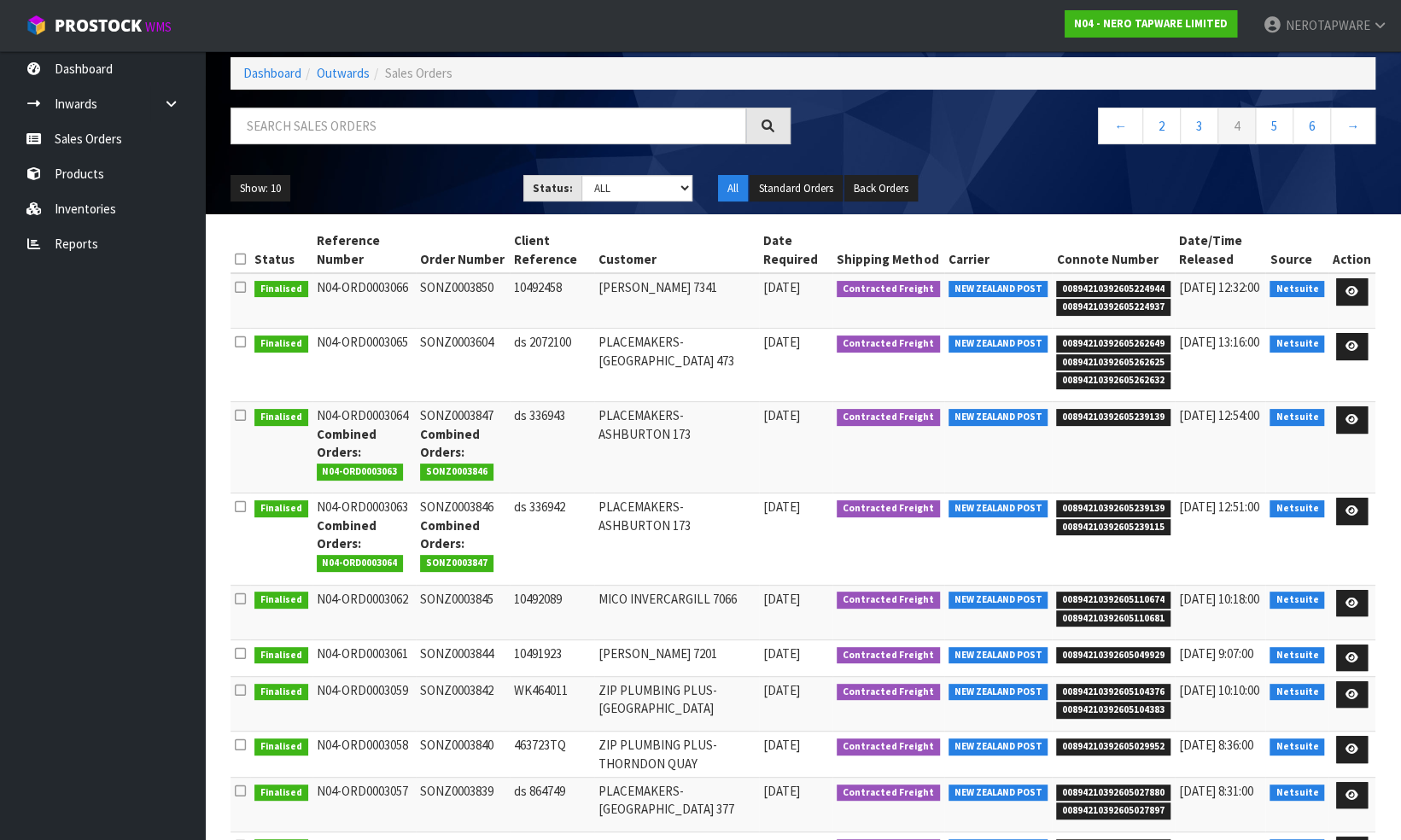
click at [448, 340] on td "SONZ0003604" at bounding box center [461, 365] width 93 height 73
copy td "SONZ0003604"
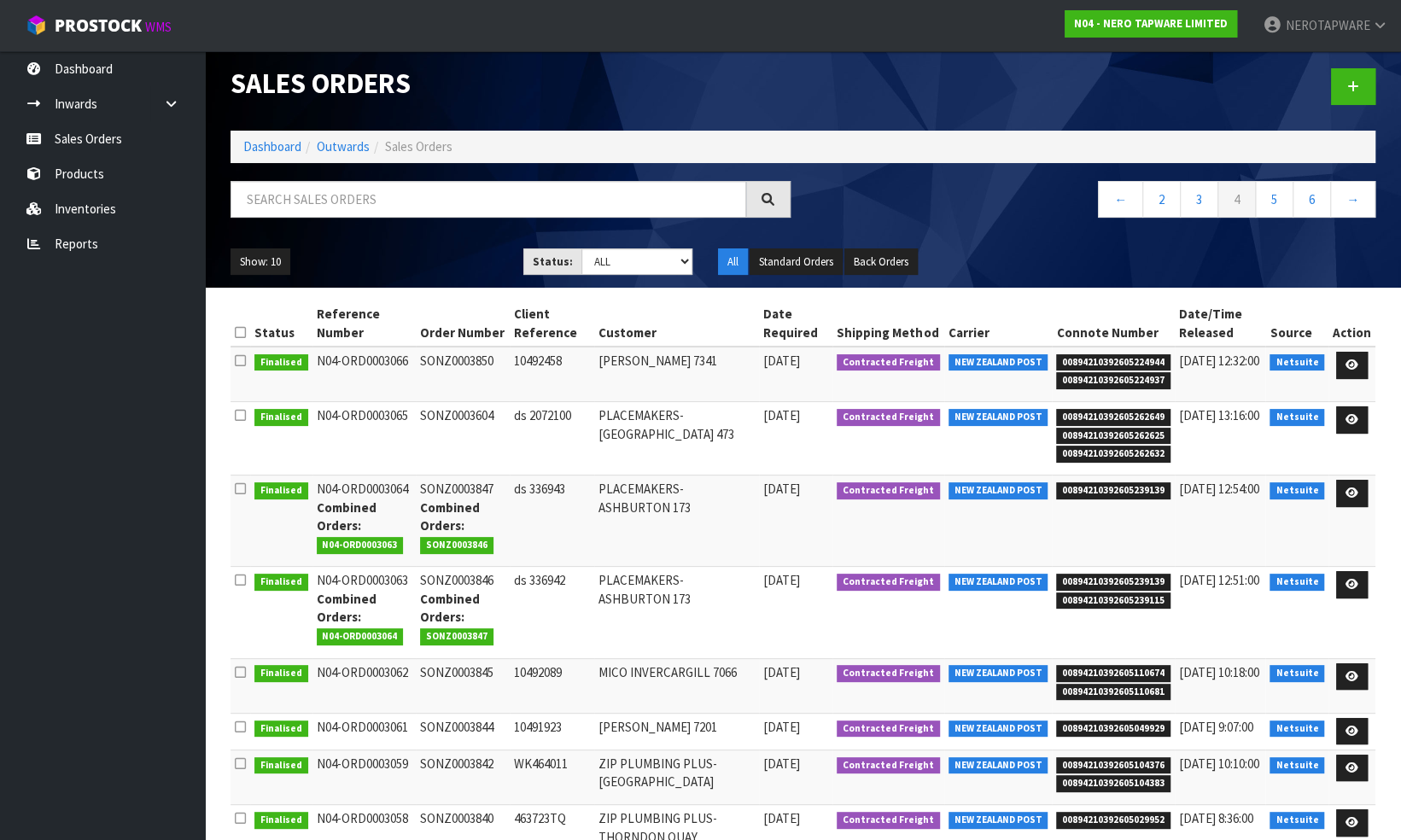
scroll to position [0, 0]
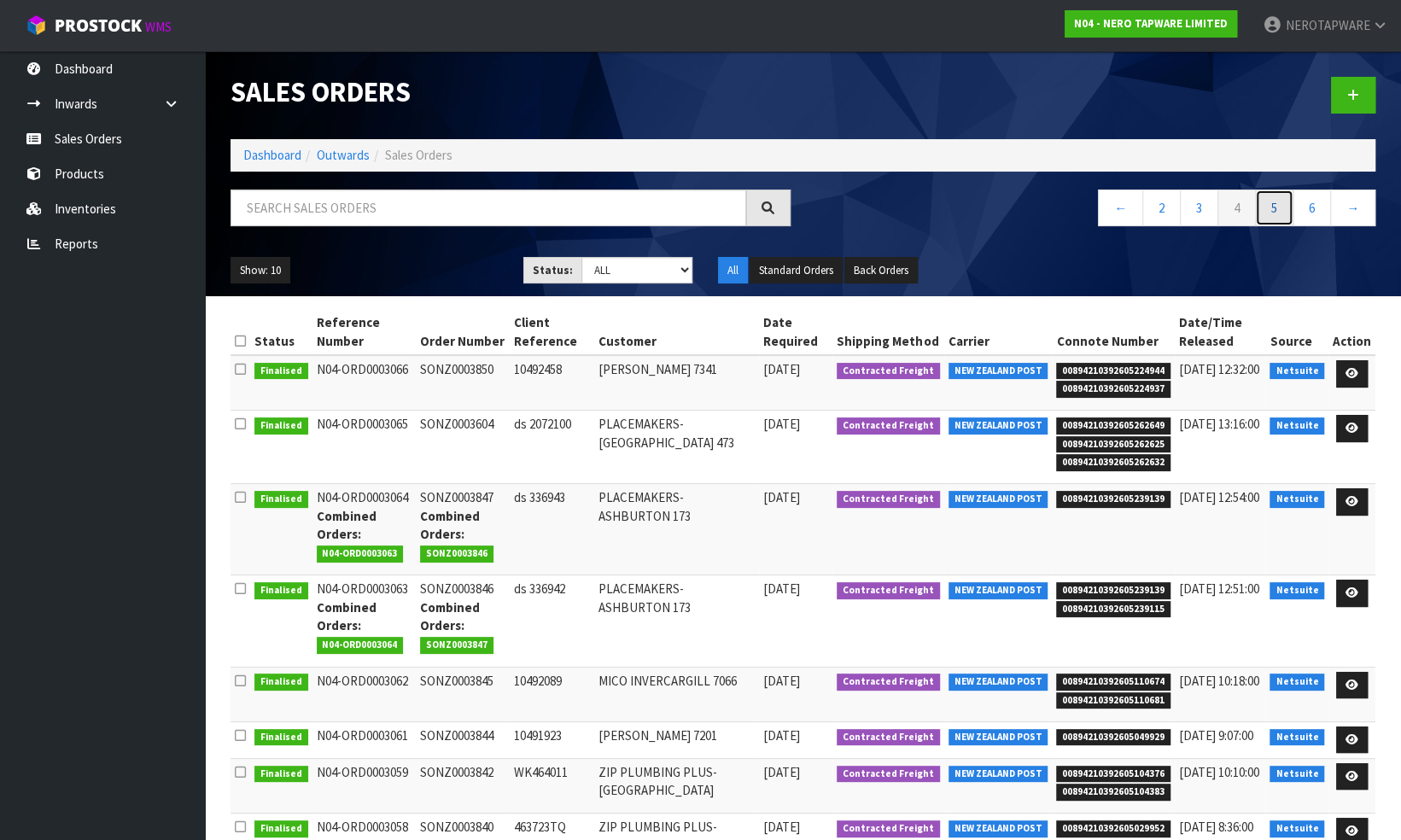
click at [1272, 209] on link "5" at bounding box center [1274, 208] width 38 height 36
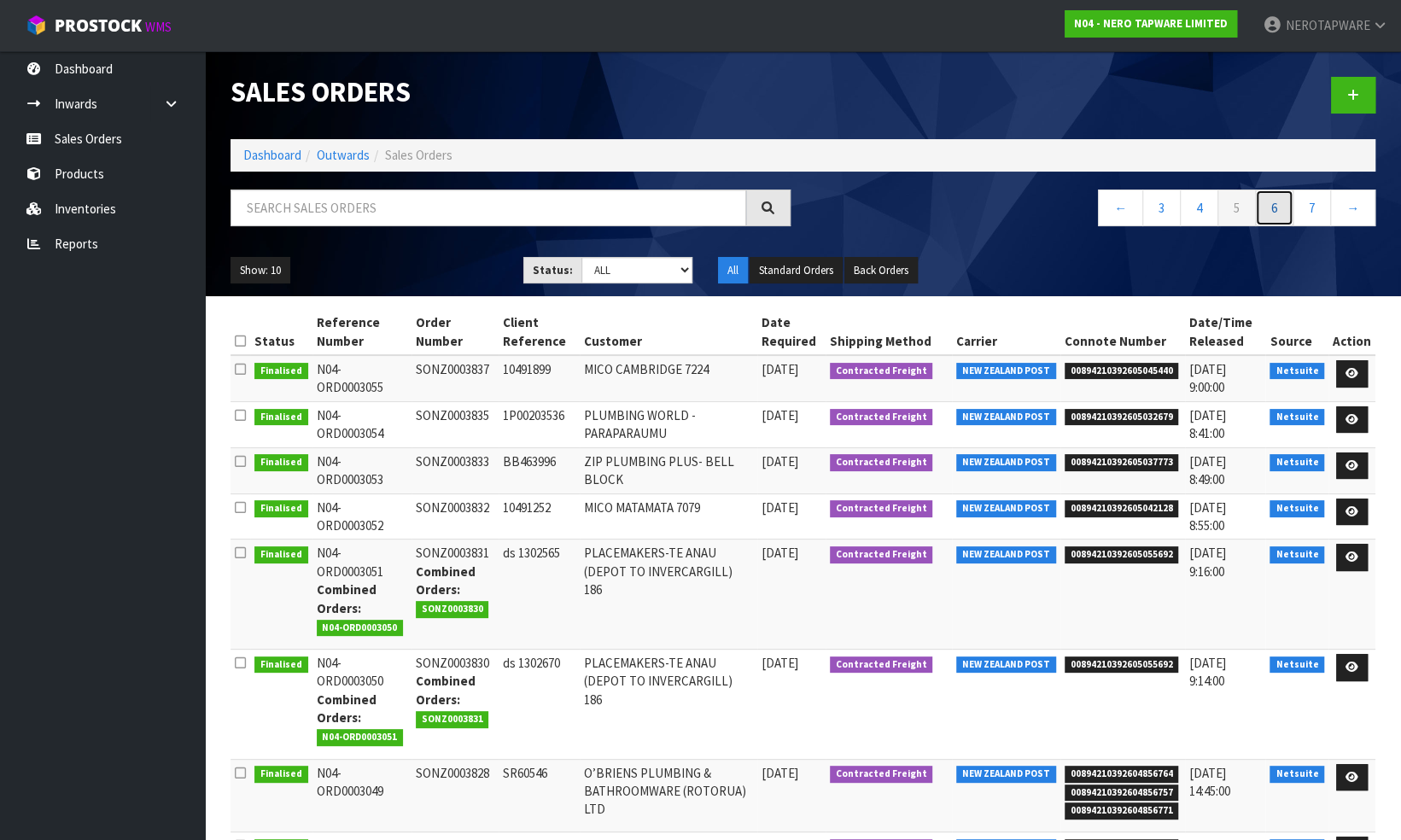
click at [1272, 211] on link "6" at bounding box center [1274, 208] width 38 height 36
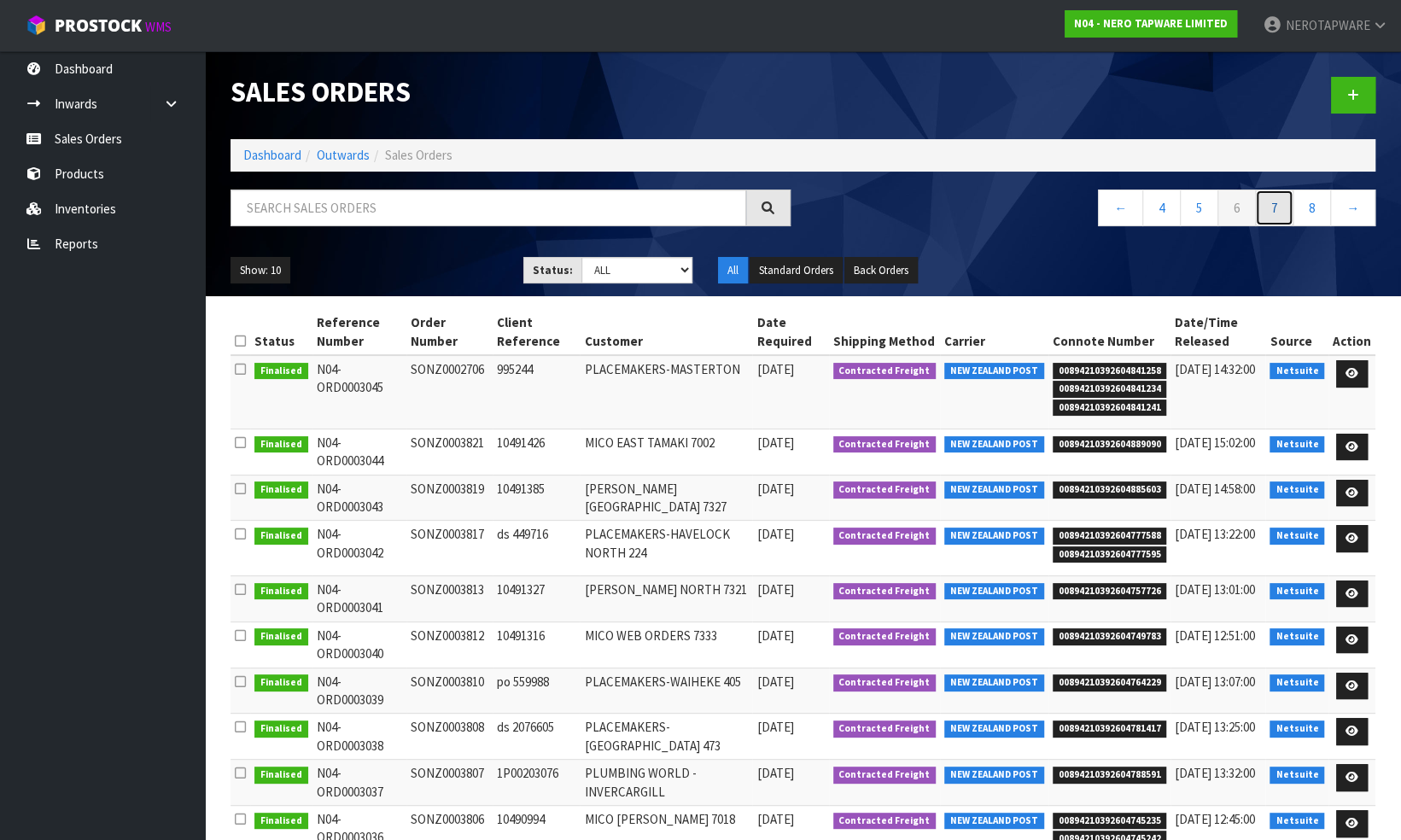
drag, startPoint x: 1269, startPoint y: 215, endPoint x: 1252, endPoint y: 220, distance: 17.7
click at [1269, 215] on link "7" at bounding box center [1274, 208] width 38 height 36
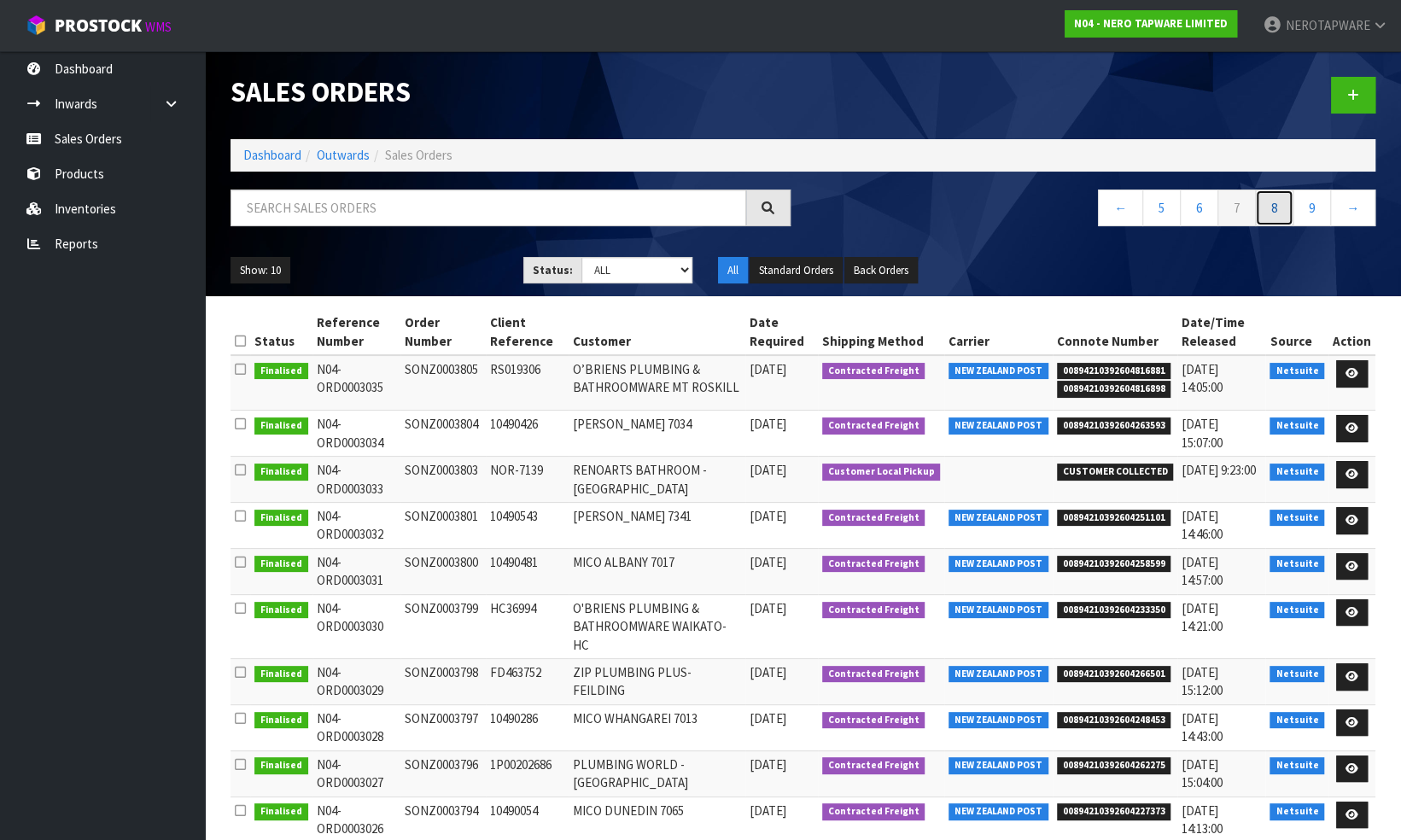
click at [1276, 203] on link "8" at bounding box center [1274, 208] width 38 height 36
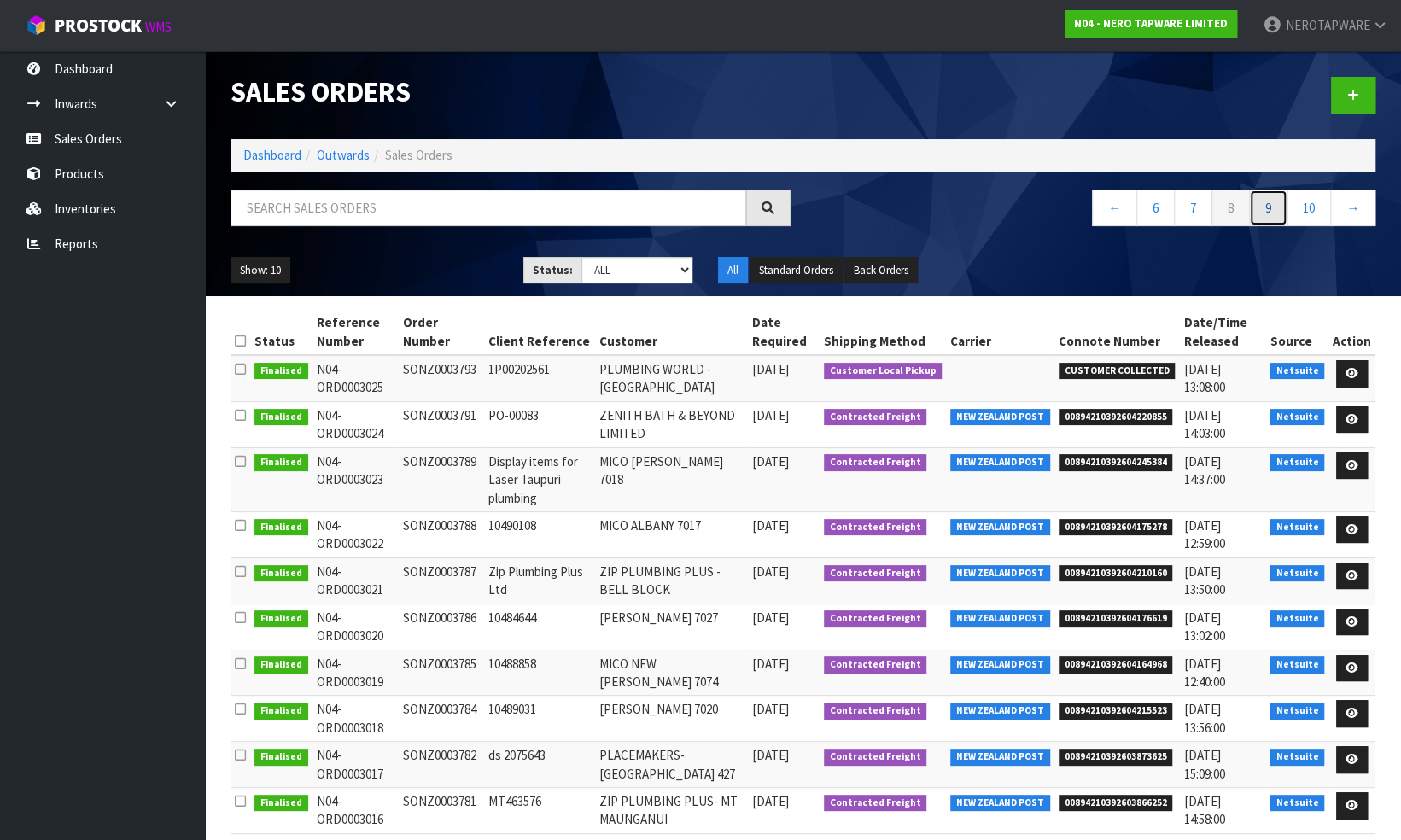
click at [1267, 206] on link "9" at bounding box center [1268, 208] width 38 height 36
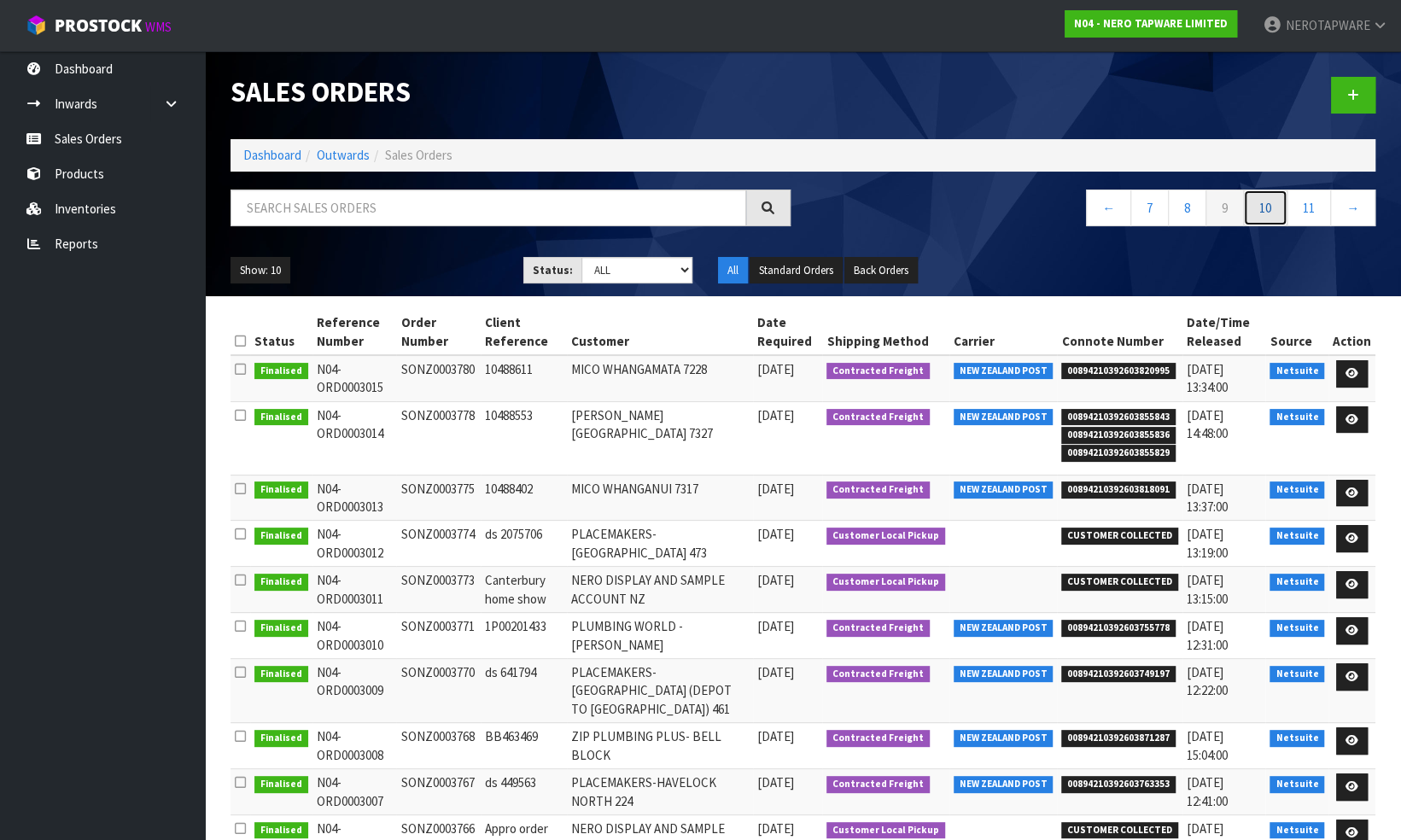
click at [1265, 208] on link "10" at bounding box center [1265, 208] width 44 height 36
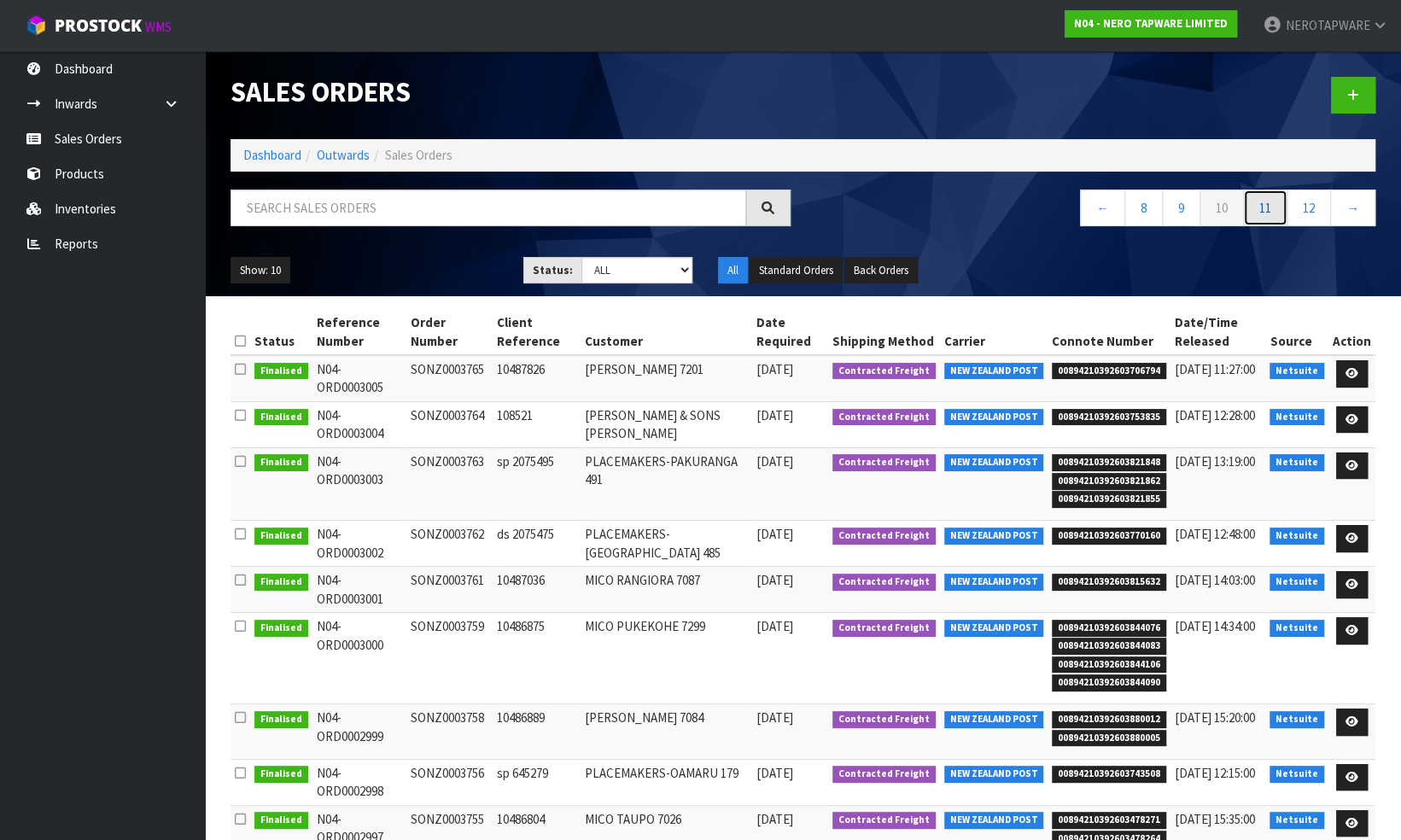
click at [1261, 200] on link "11" at bounding box center [1265, 208] width 44 height 36
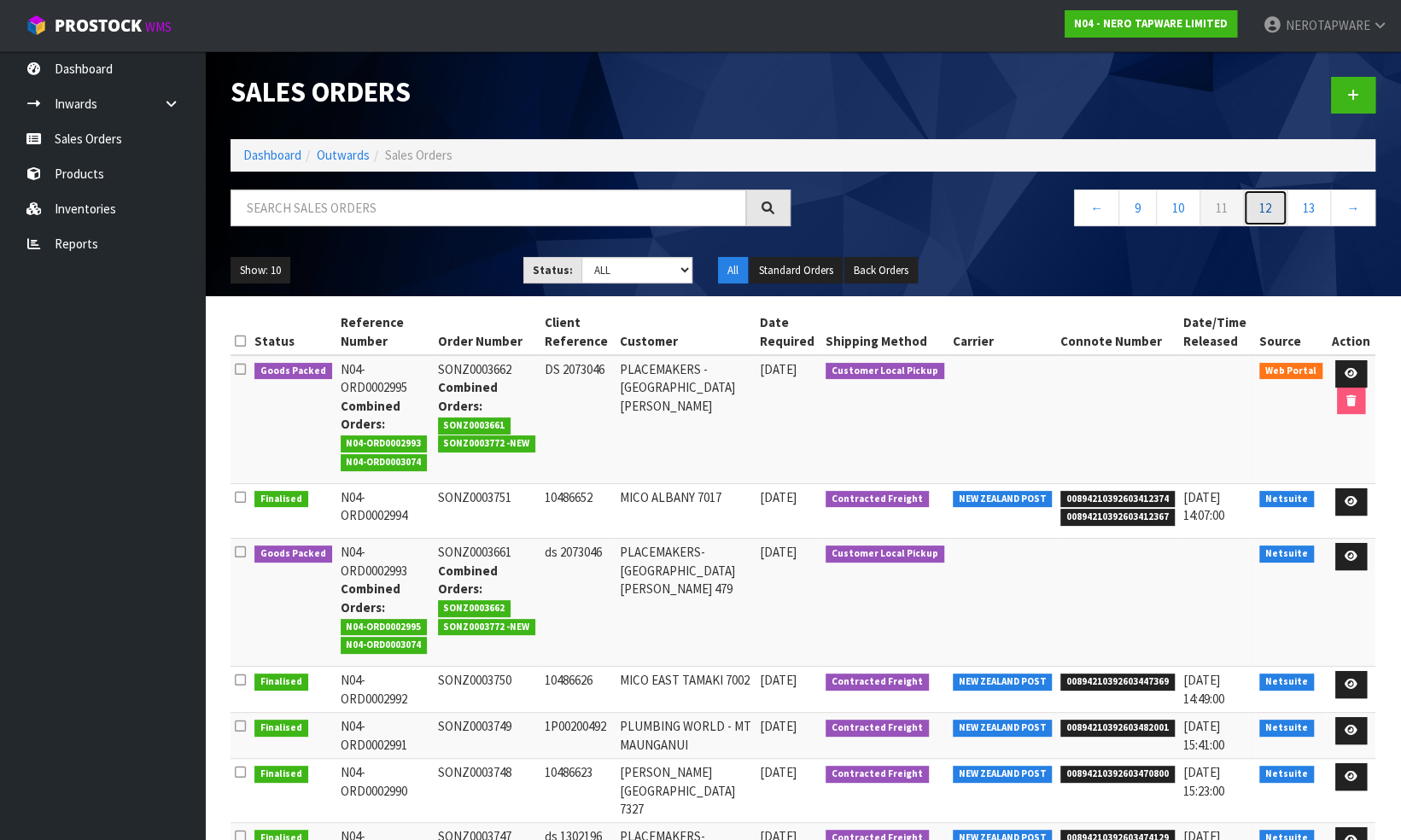
click at [1265, 204] on link "12" at bounding box center [1265, 208] width 44 height 36
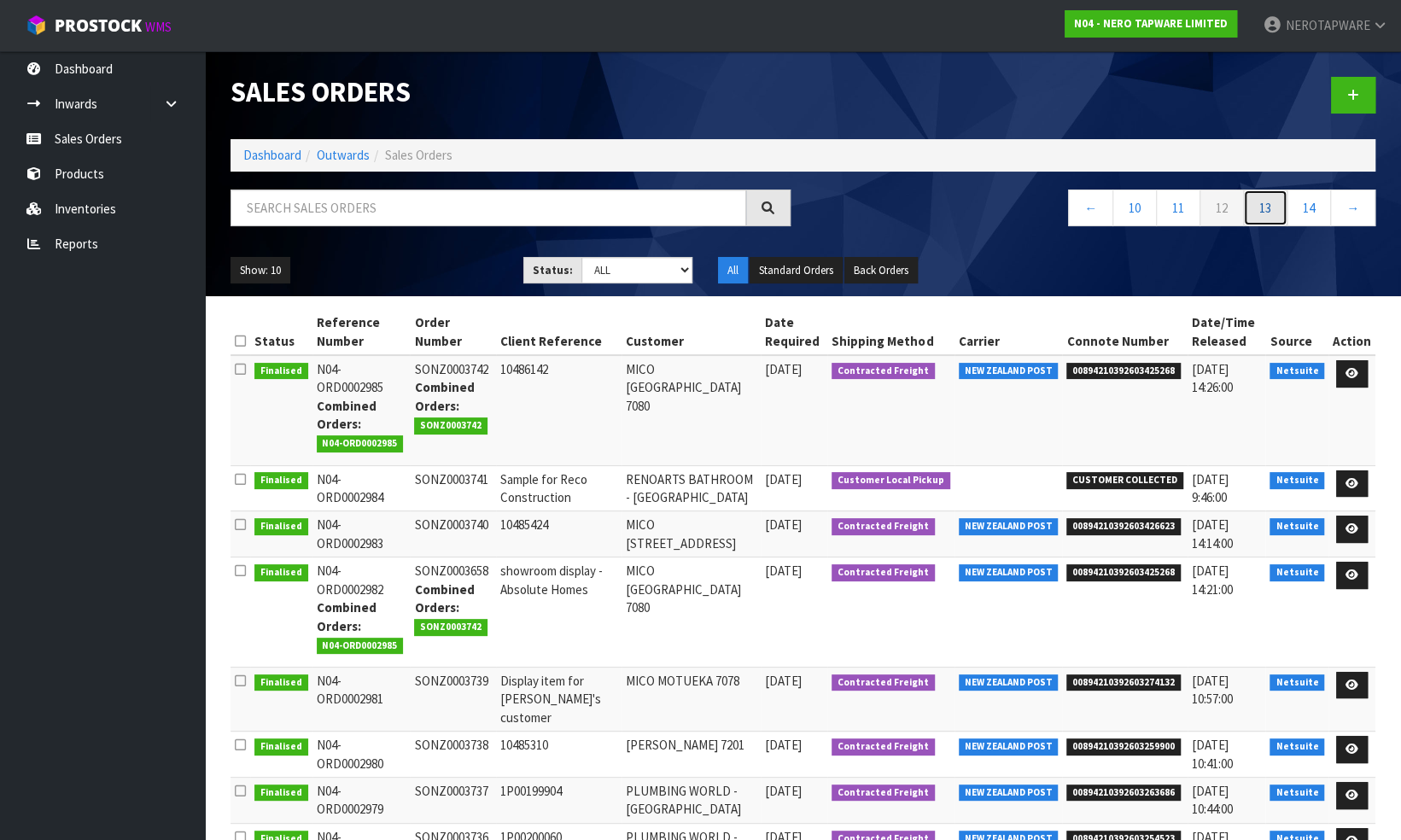
click at [1265, 208] on link "13" at bounding box center [1265, 208] width 44 height 36
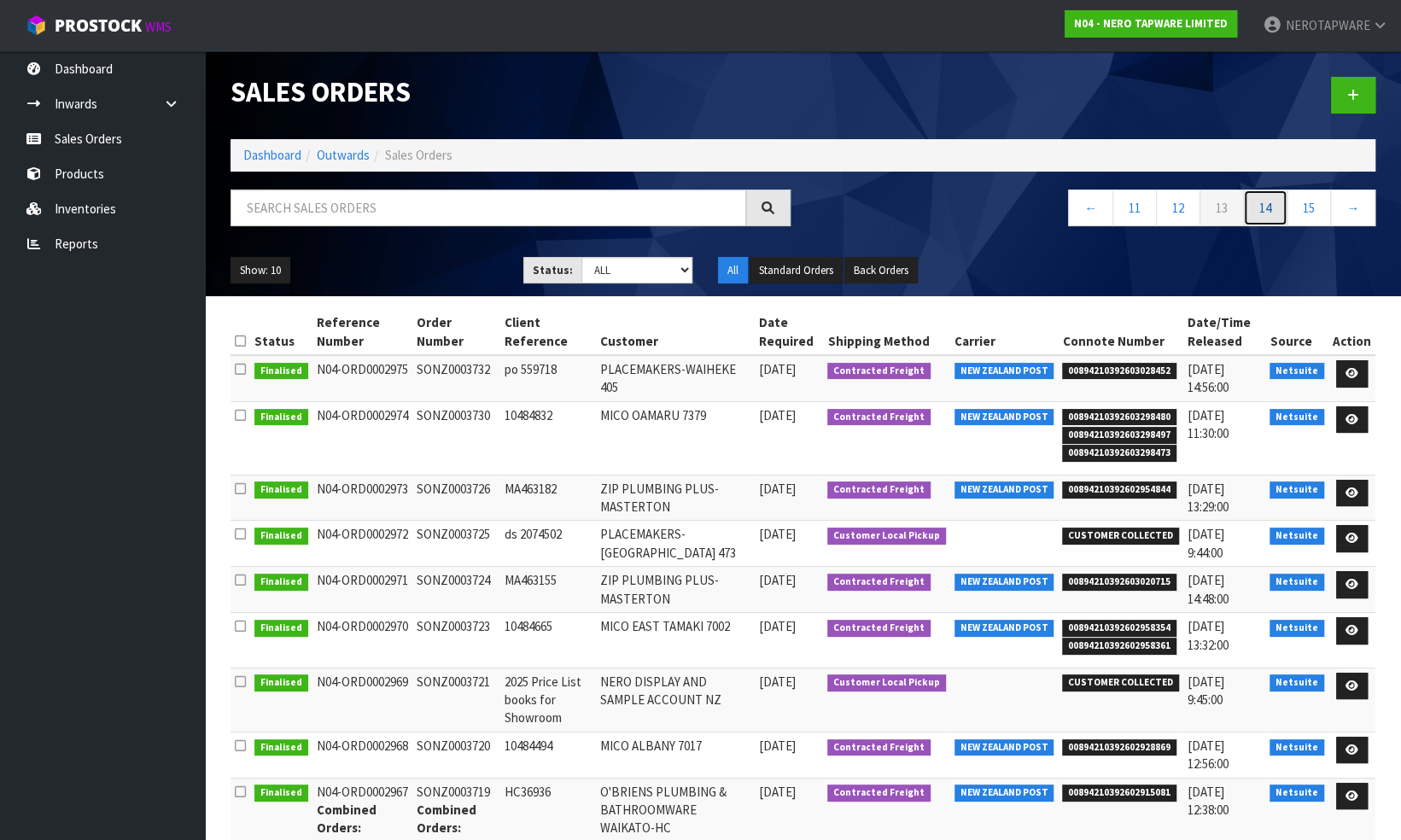
click at [1265, 203] on link "14" at bounding box center [1265, 208] width 44 height 36
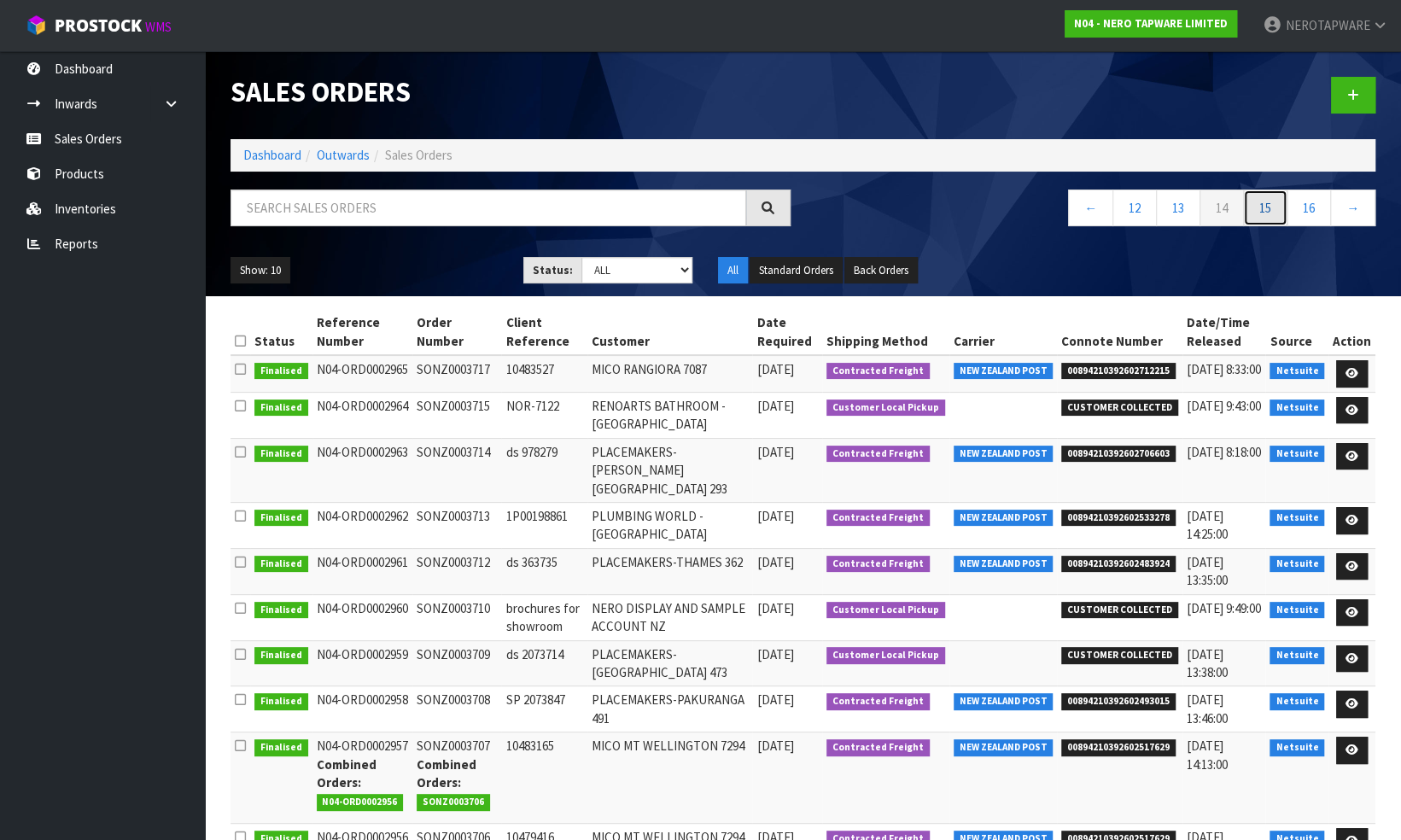
click at [1264, 209] on link "15" at bounding box center [1265, 208] width 44 height 36
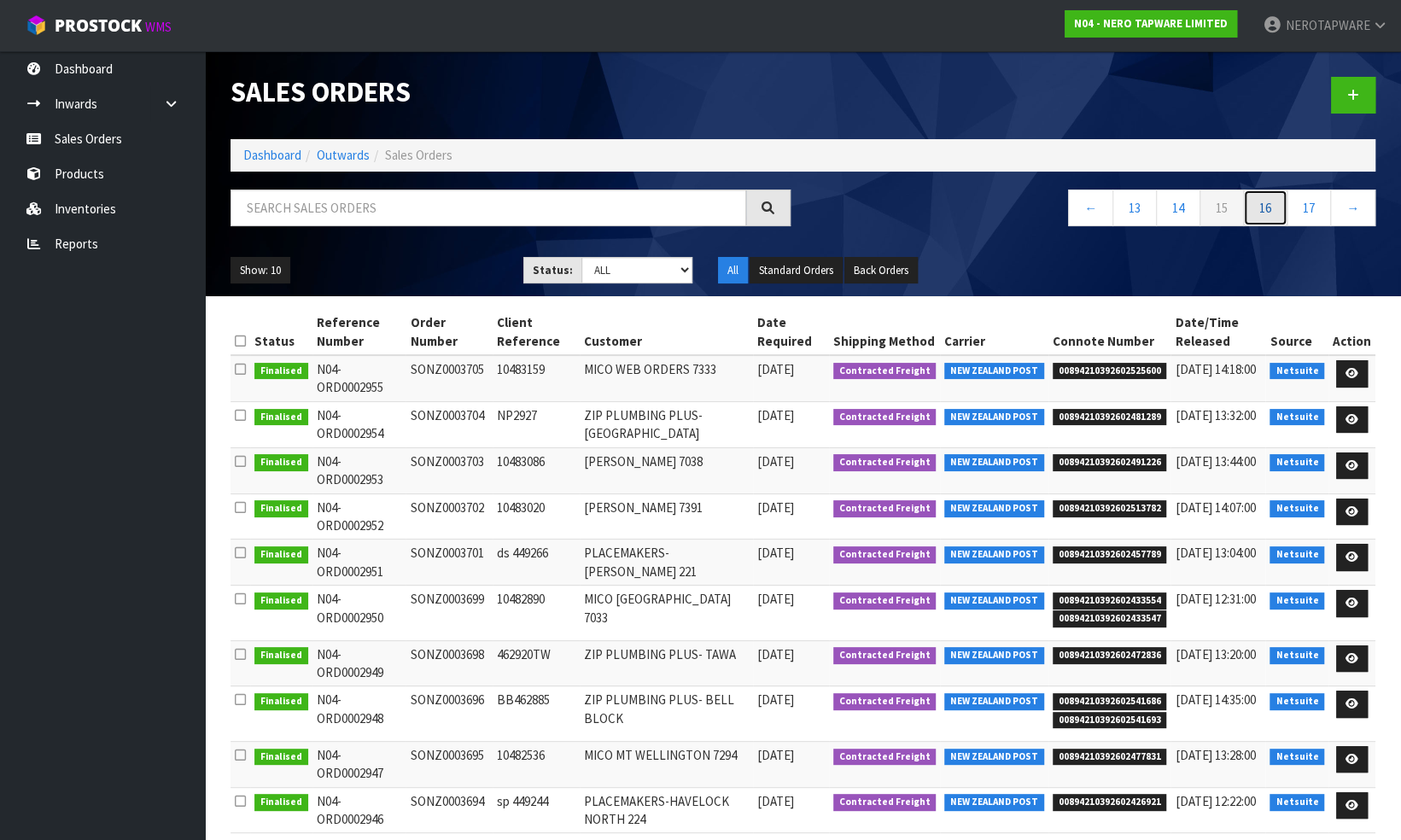
click at [1264, 208] on link "16" at bounding box center [1265, 208] width 44 height 36
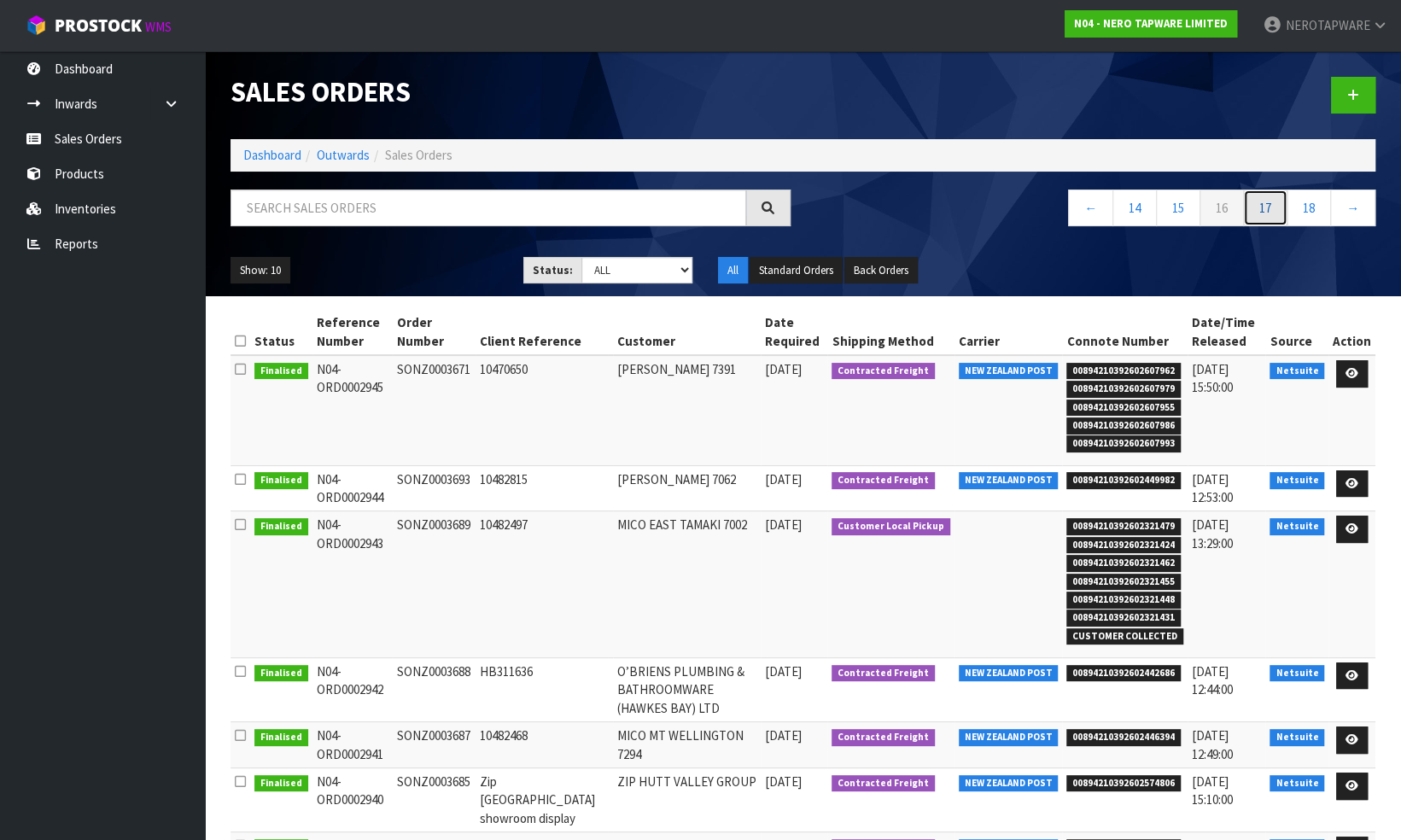
click at [1272, 210] on link "17" at bounding box center [1265, 208] width 44 height 36
